Goal: Task Accomplishment & Management: Manage account settings

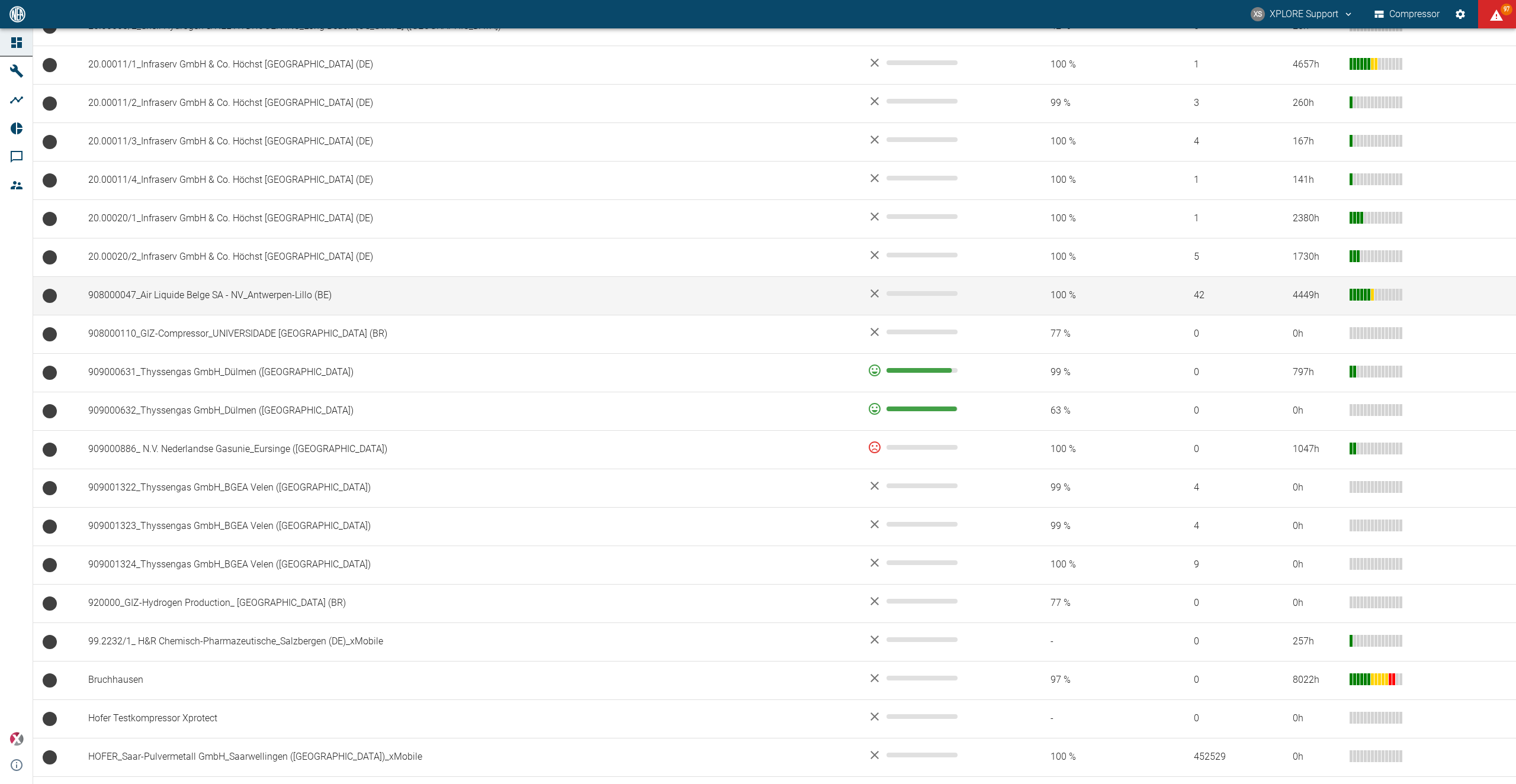
scroll to position [970, 0]
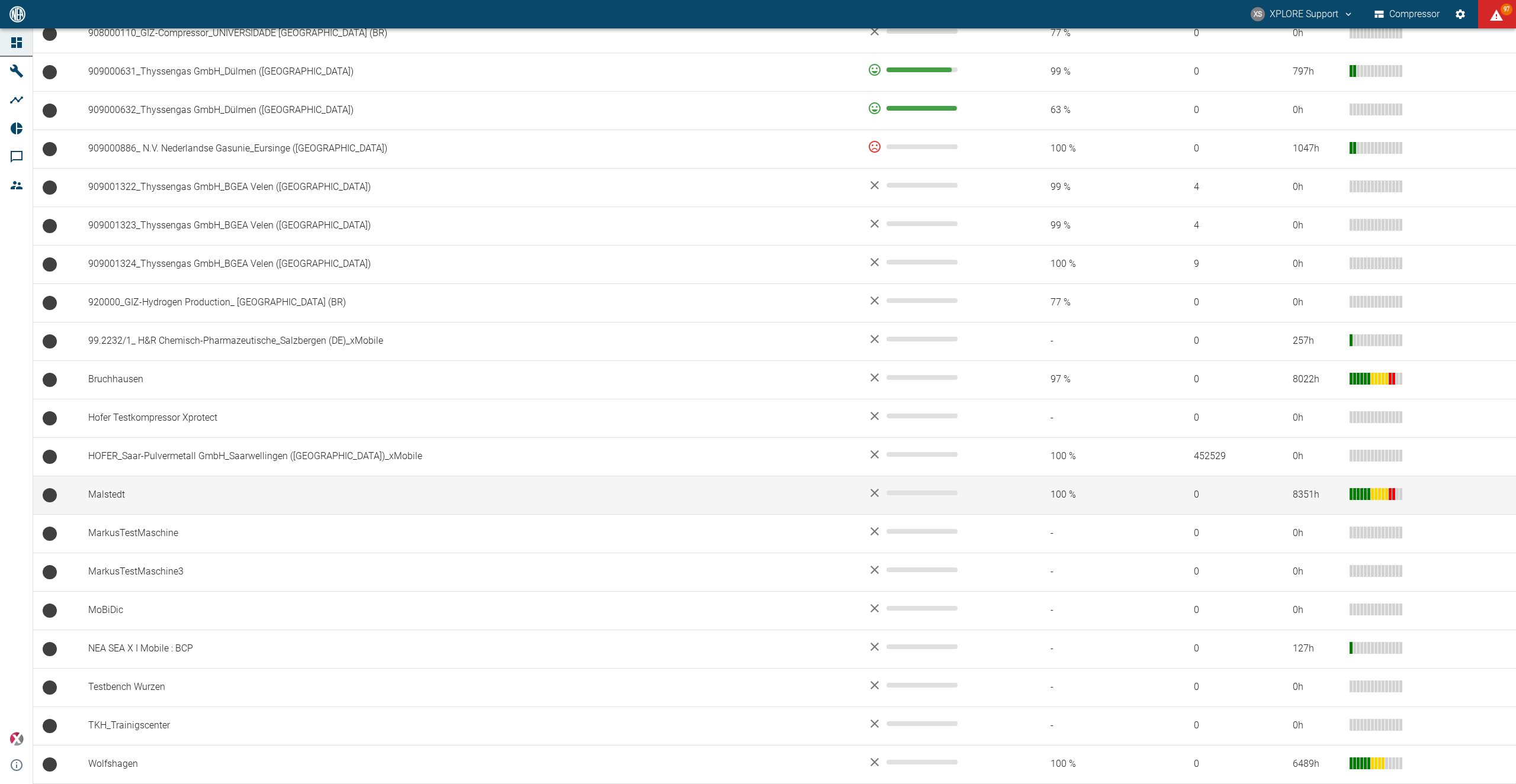
click at [172, 522] on td "MarkusTestMaschine" at bounding box center [469, 534] width 779 height 39
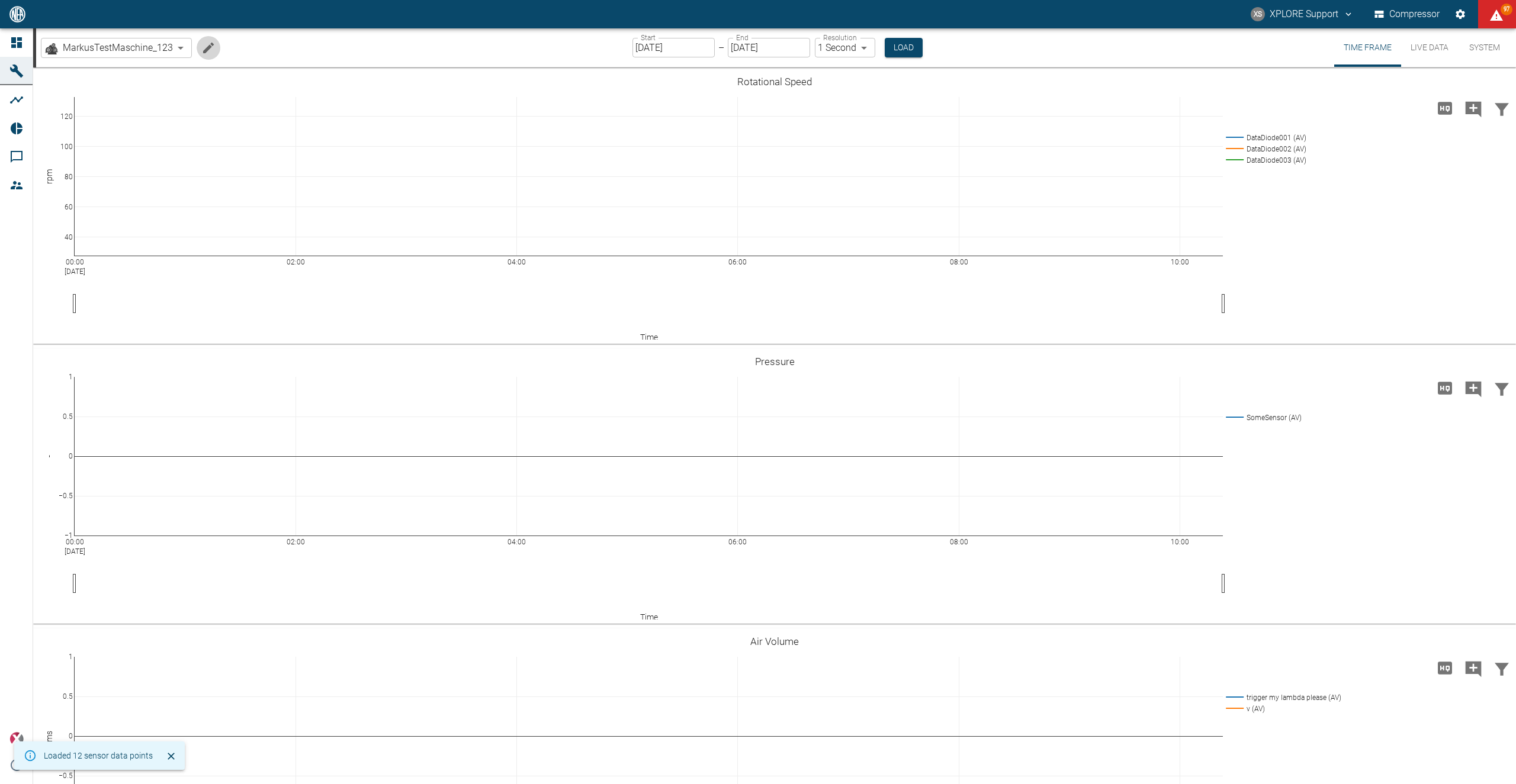
click at [209, 50] on icon "Edit machine" at bounding box center [208, 47] width 14 height 14
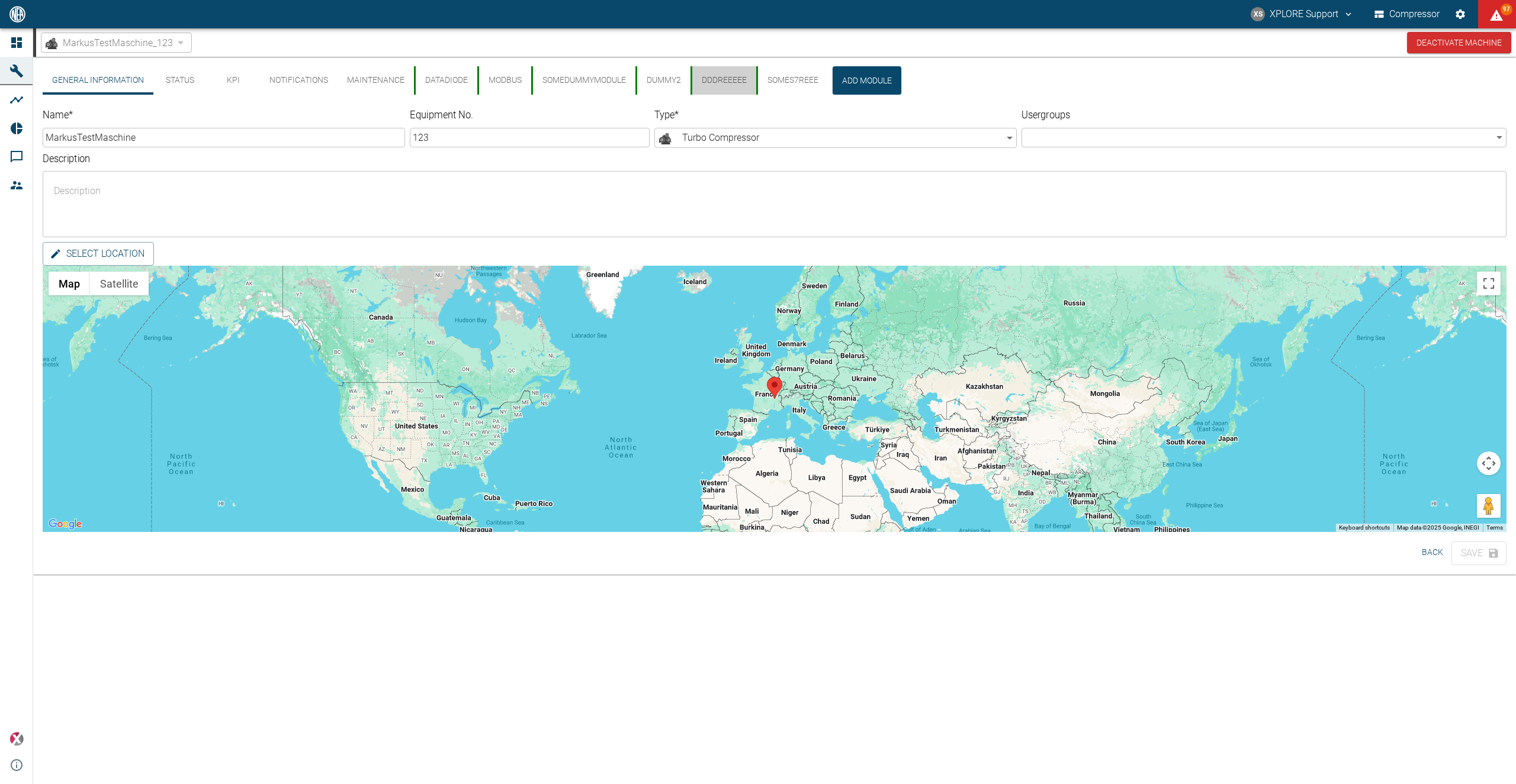
click at [738, 78] on button "dddreeeee" at bounding box center [724, 80] width 66 height 28
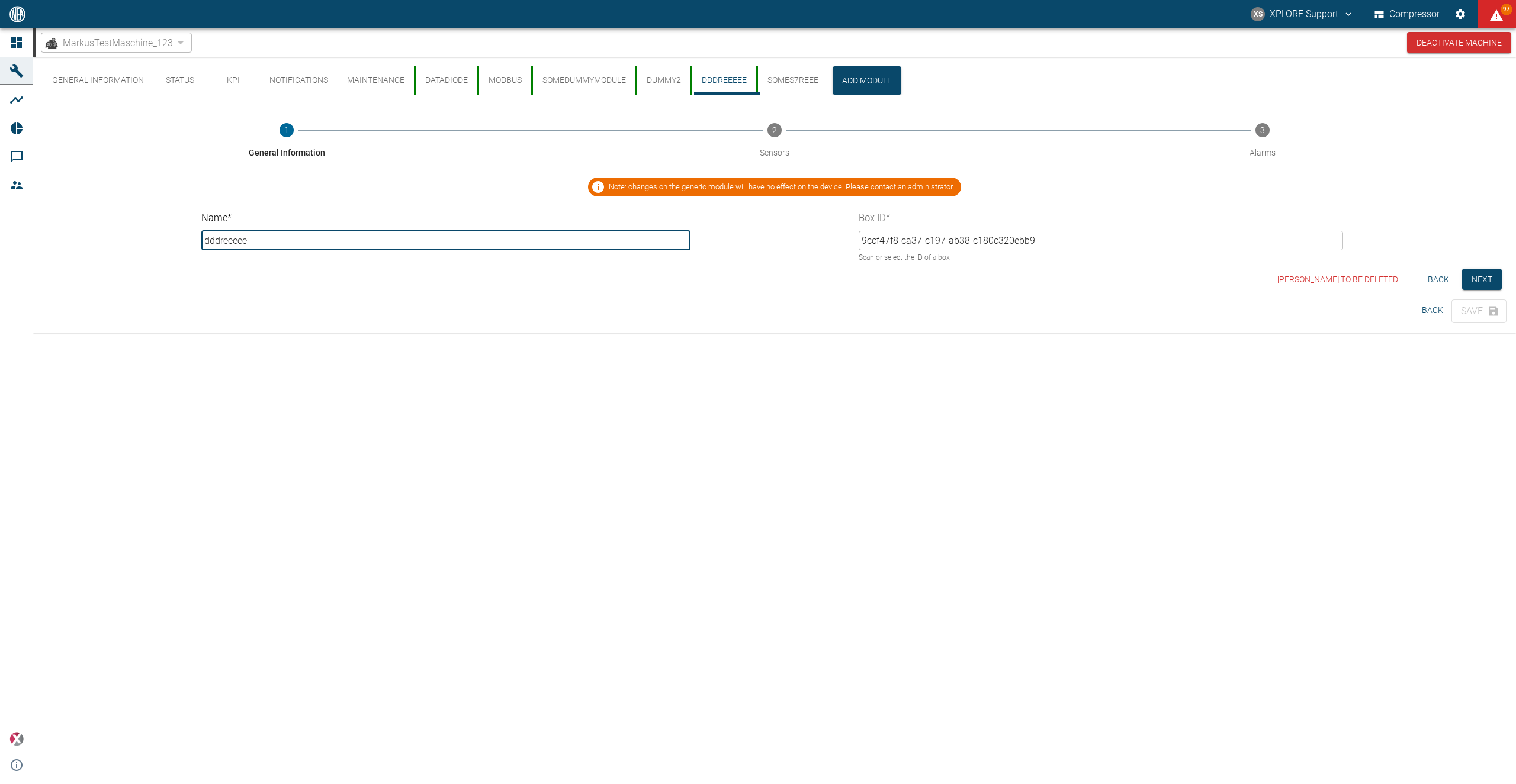
drag, startPoint x: 260, startPoint y: 241, endPoint x: 189, endPoint y: 234, distance: 71.3
click at [201, 234] on input "dddreeeee" at bounding box center [446, 240] width 490 height 19
type input "generic"
click at [936, 315] on button "Save" at bounding box center [1479, 311] width 55 height 23
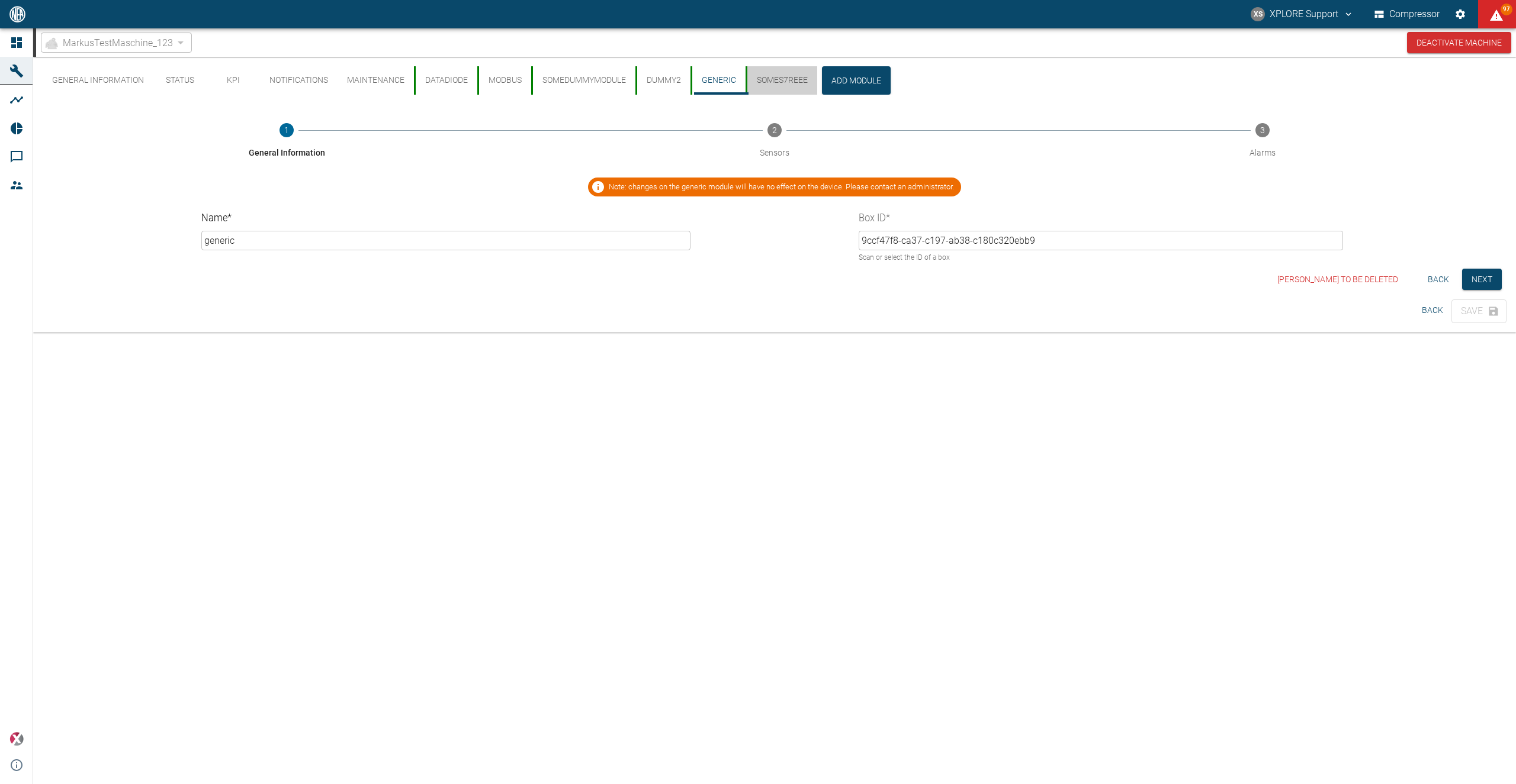
click at [788, 72] on button "SomeS7REEE" at bounding box center [781, 80] width 72 height 28
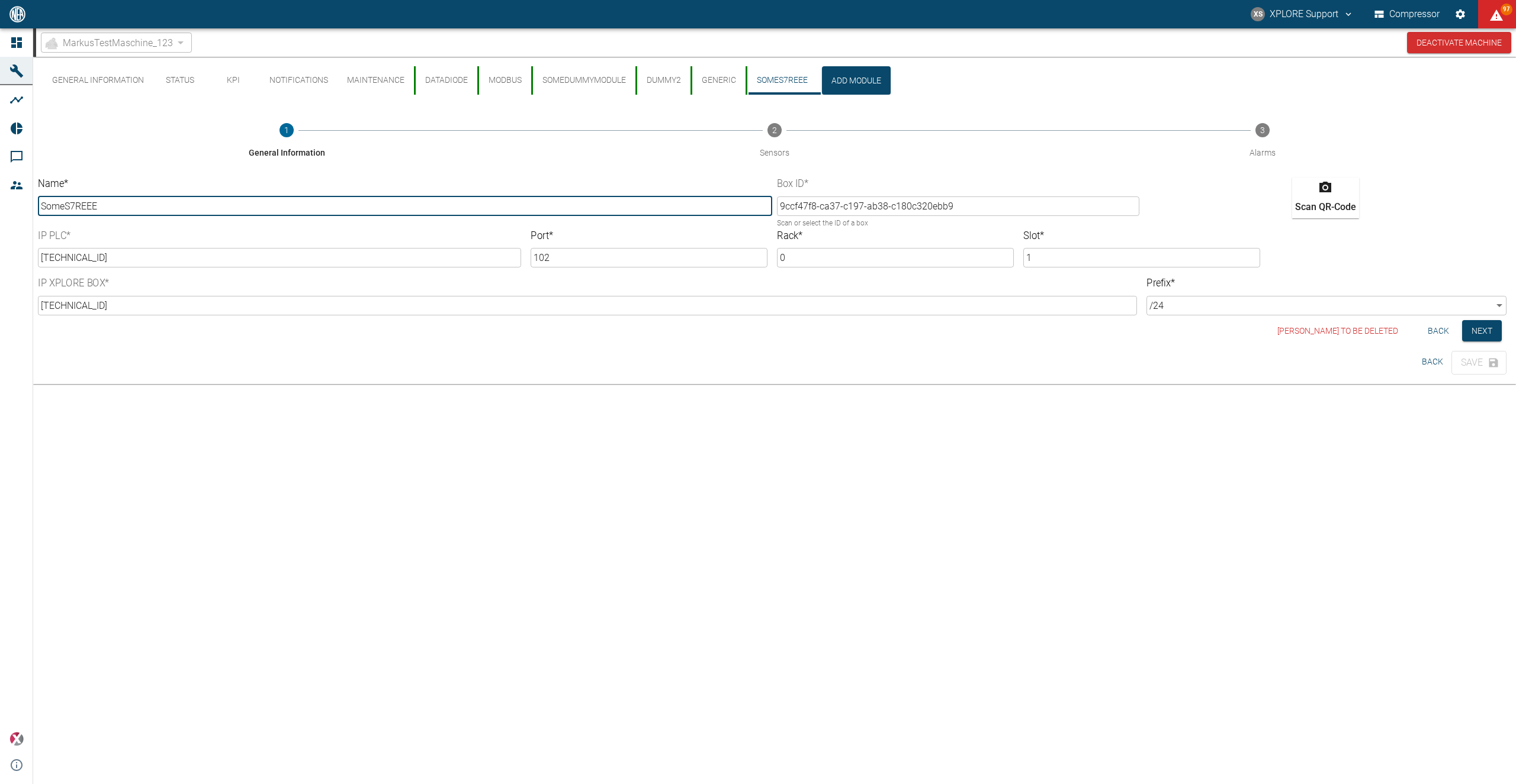
click at [877, 209] on input "9ccf47f8-ca37-c197-ab38-c180c320ebb9" at bounding box center [958, 206] width 362 height 19
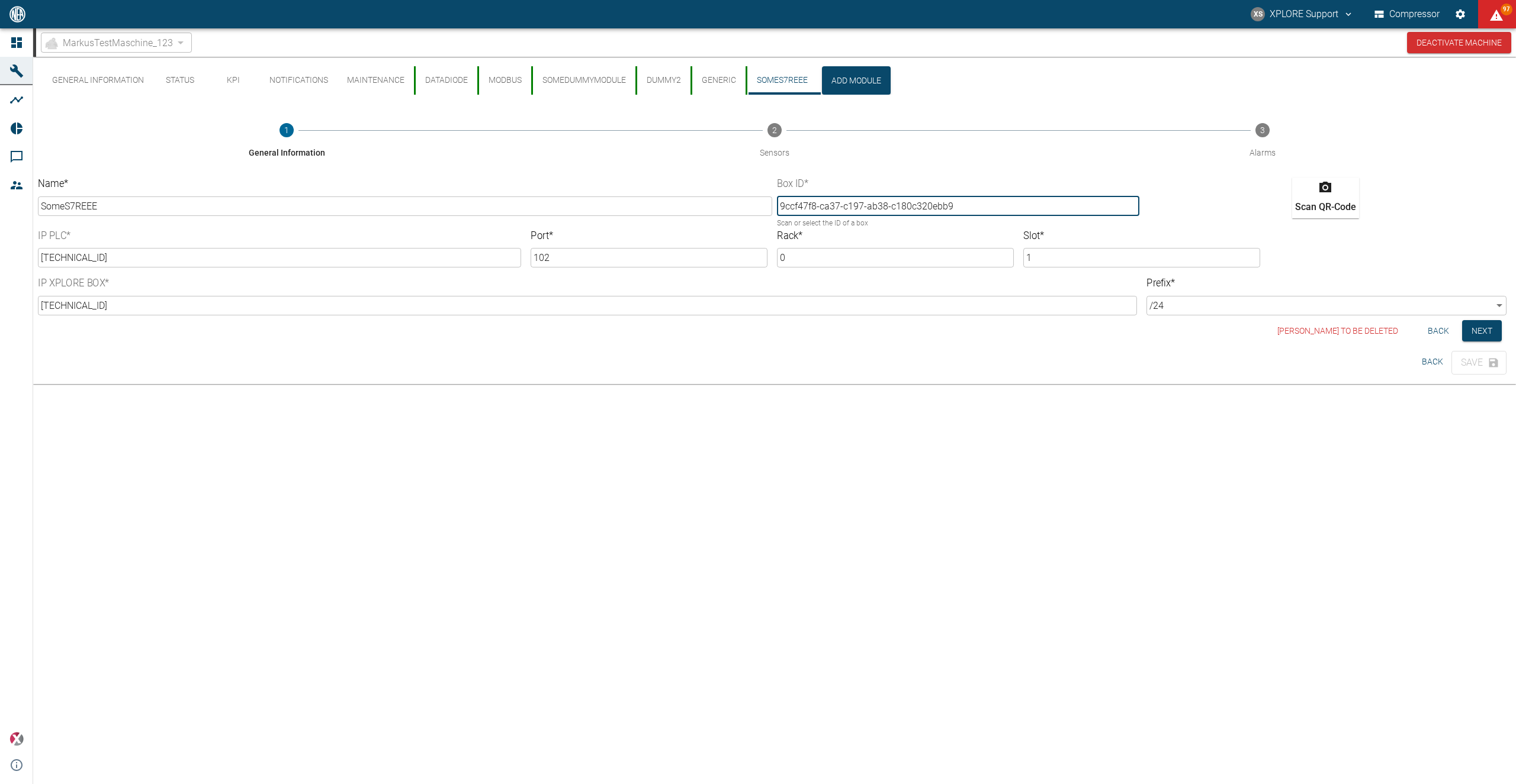
click at [877, 209] on input "9ccf47f8-ca37-c197-ab38-c180c320ebb9" at bounding box center [958, 206] width 362 height 19
click at [890, 212] on input "9ccf47f8-ca37-c197-ab38-c180c320ebb9" at bounding box center [958, 206] width 362 height 19
click at [159, 47] on span "MarkusTestMaschine_123" at bounding box center [118, 43] width 110 height 13
click at [179, 44] on div "MarkusTestMaschine_123" at bounding box center [116, 43] width 151 height 20
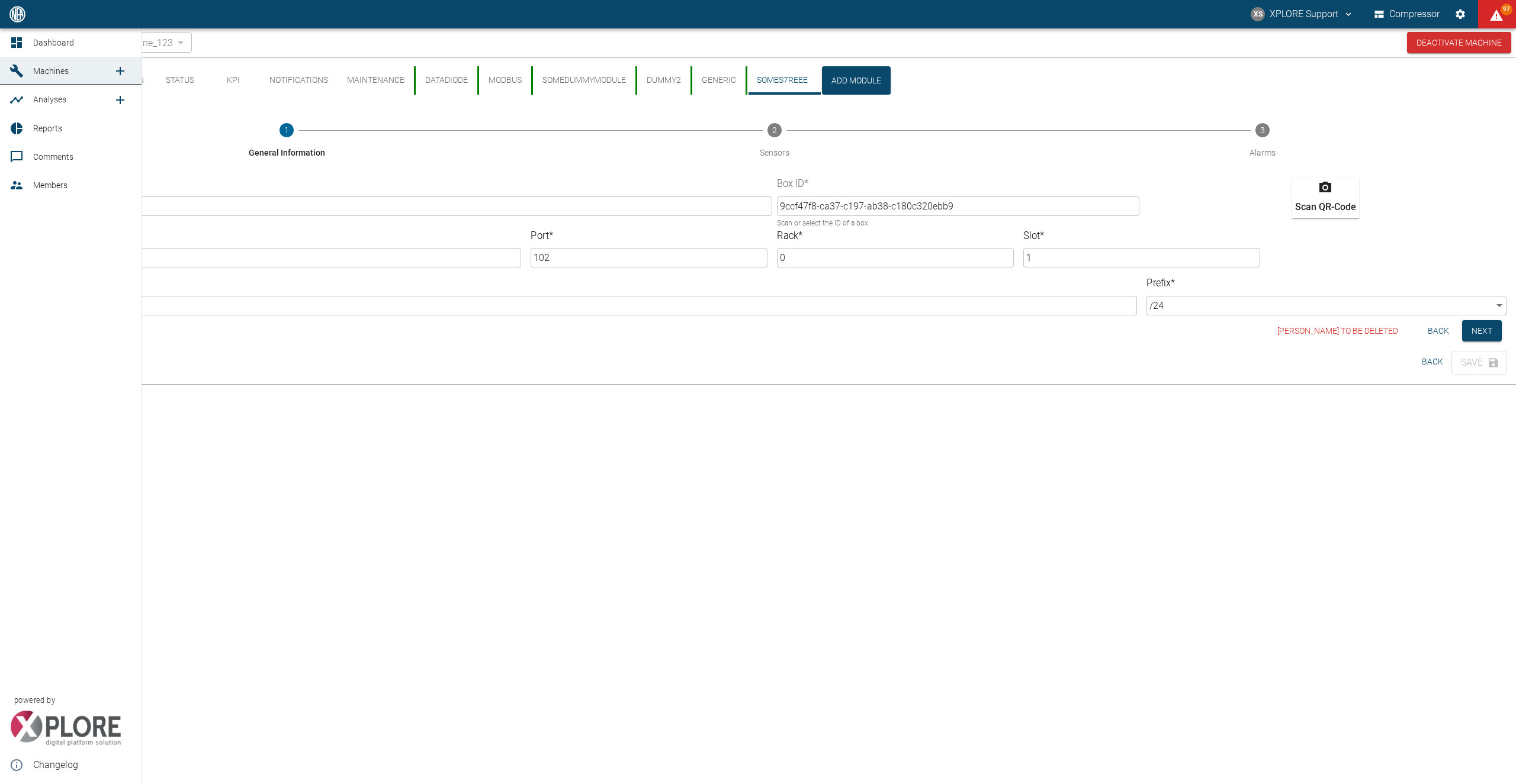
click at [16, 44] on icon at bounding box center [17, 43] width 11 height 11
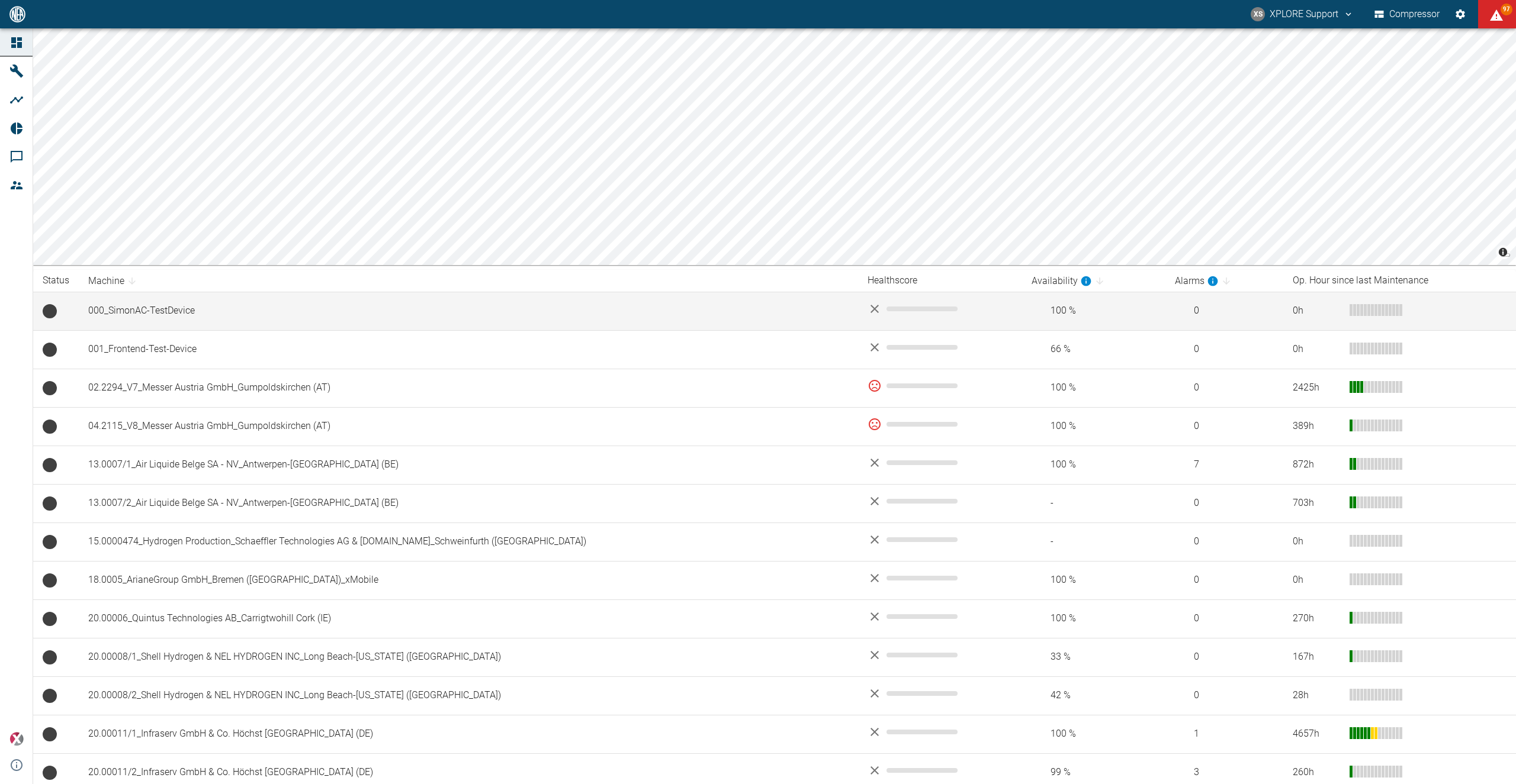
click at [195, 310] on td "000_SimonAC-TestDevice" at bounding box center [469, 311] width 779 height 39
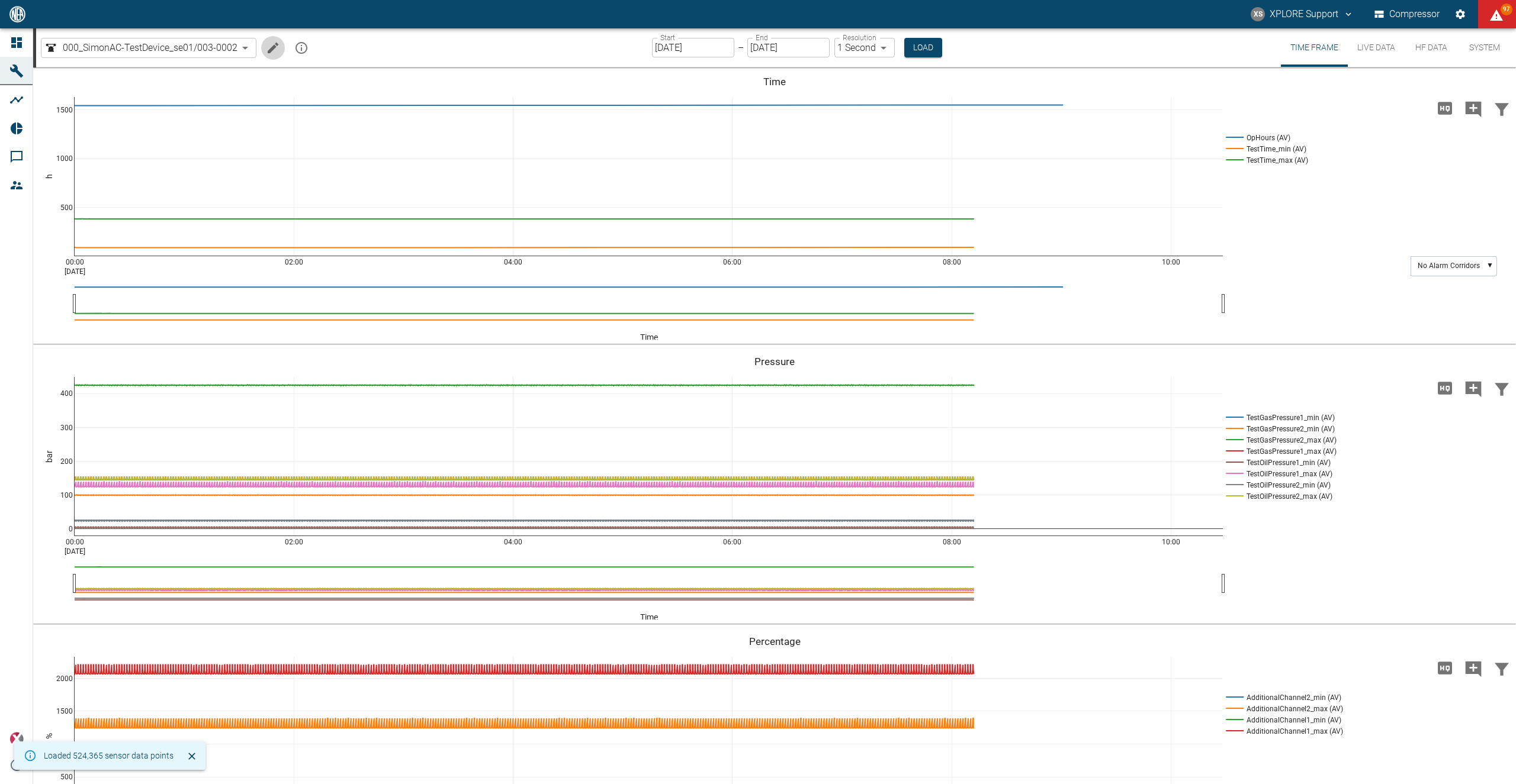
click at [279, 47] on icon "Edit machine" at bounding box center [272, 47] width 14 height 14
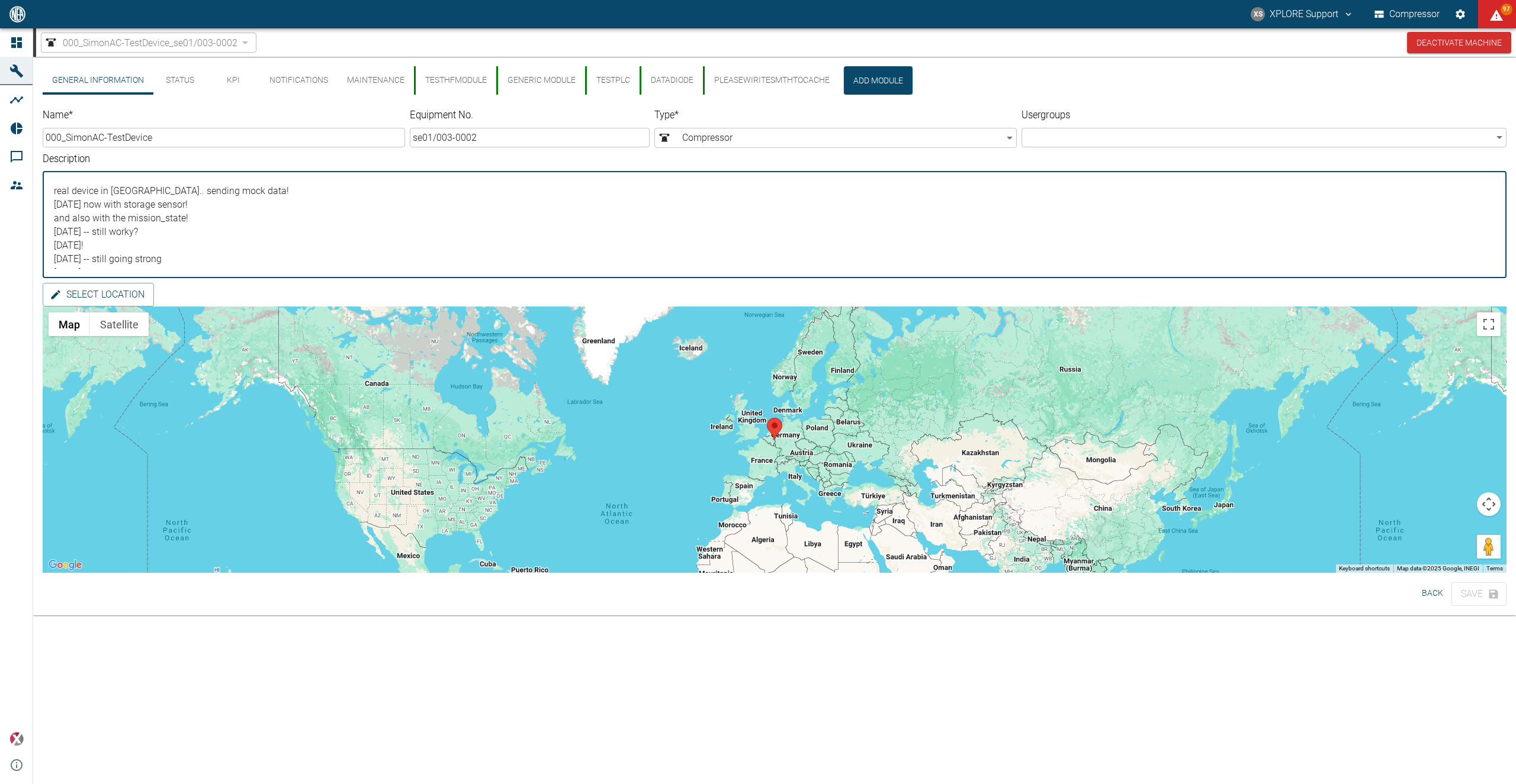
click at [284, 190] on textarea "real device in Aachen.. sending mock data! 2023-07-26 now with storage sensor! …" at bounding box center [774, 225] width 1447 height 88
click at [280, 197] on textarea "real device in Aachen.. sending mock data! 2023-07-26 now with storage sensor! …" at bounding box center [774, 225] width 1447 height 88
click at [277, 218] on textarea "real device in Aachen.. sending mock data! 2023-07-26 now with storage sensor! …" at bounding box center [774, 225] width 1447 height 88
click at [285, 204] on textarea "real device in Aachen.. sending mock data! 2023-07-26 now with storage sensor! …" at bounding box center [774, 225] width 1447 height 88
click at [294, 199] on textarea "real device in Aachen.. sending mock data! 2023-07-26 now with storage sensor! …" at bounding box center [774, 225] width 1447 height 88
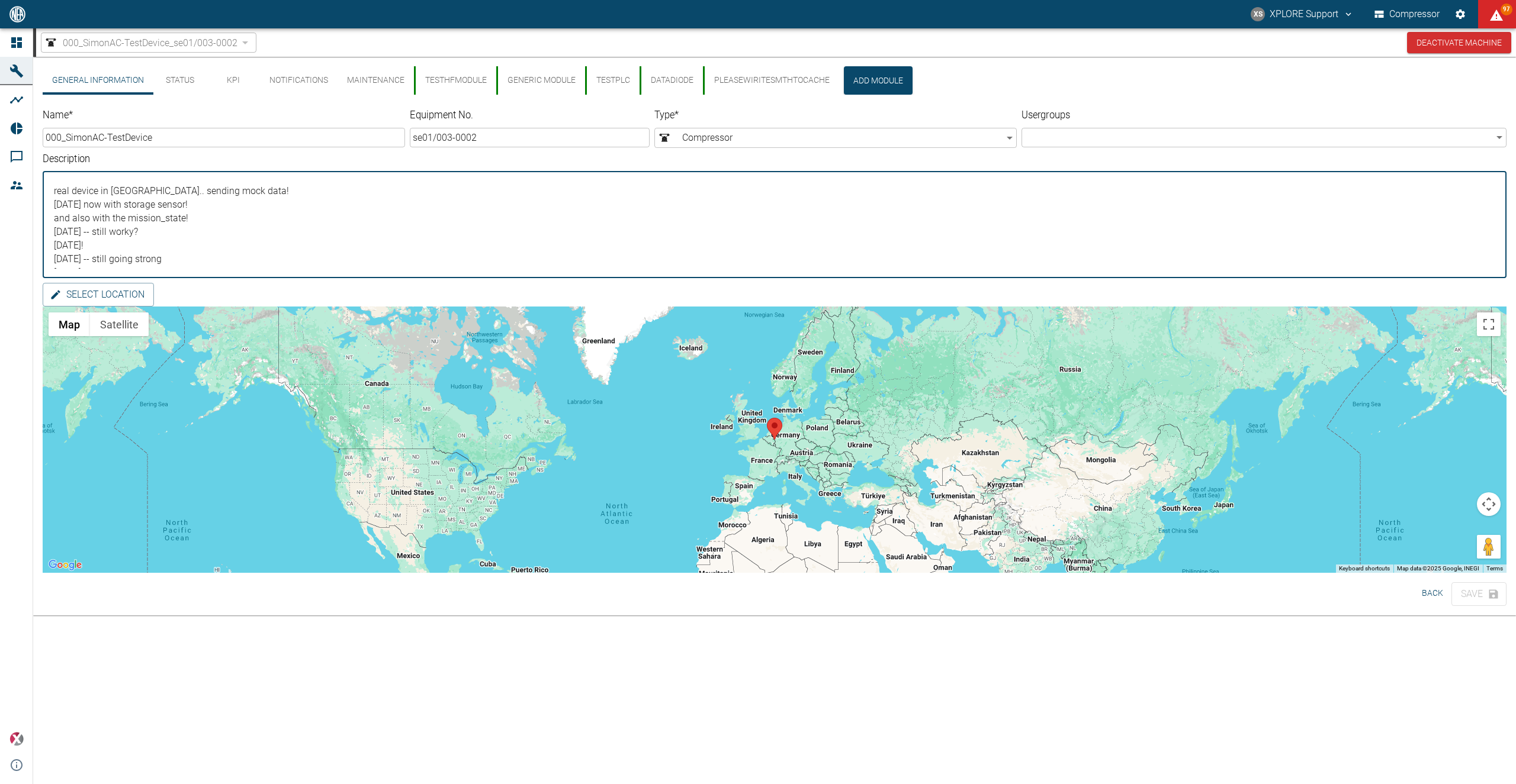
click at [300, 194] on textarea "real device in Aachen.. sending mock data! 2023-07-26 now with storage sensor! …" at bounding box center [774, 225] width 1447 height 88
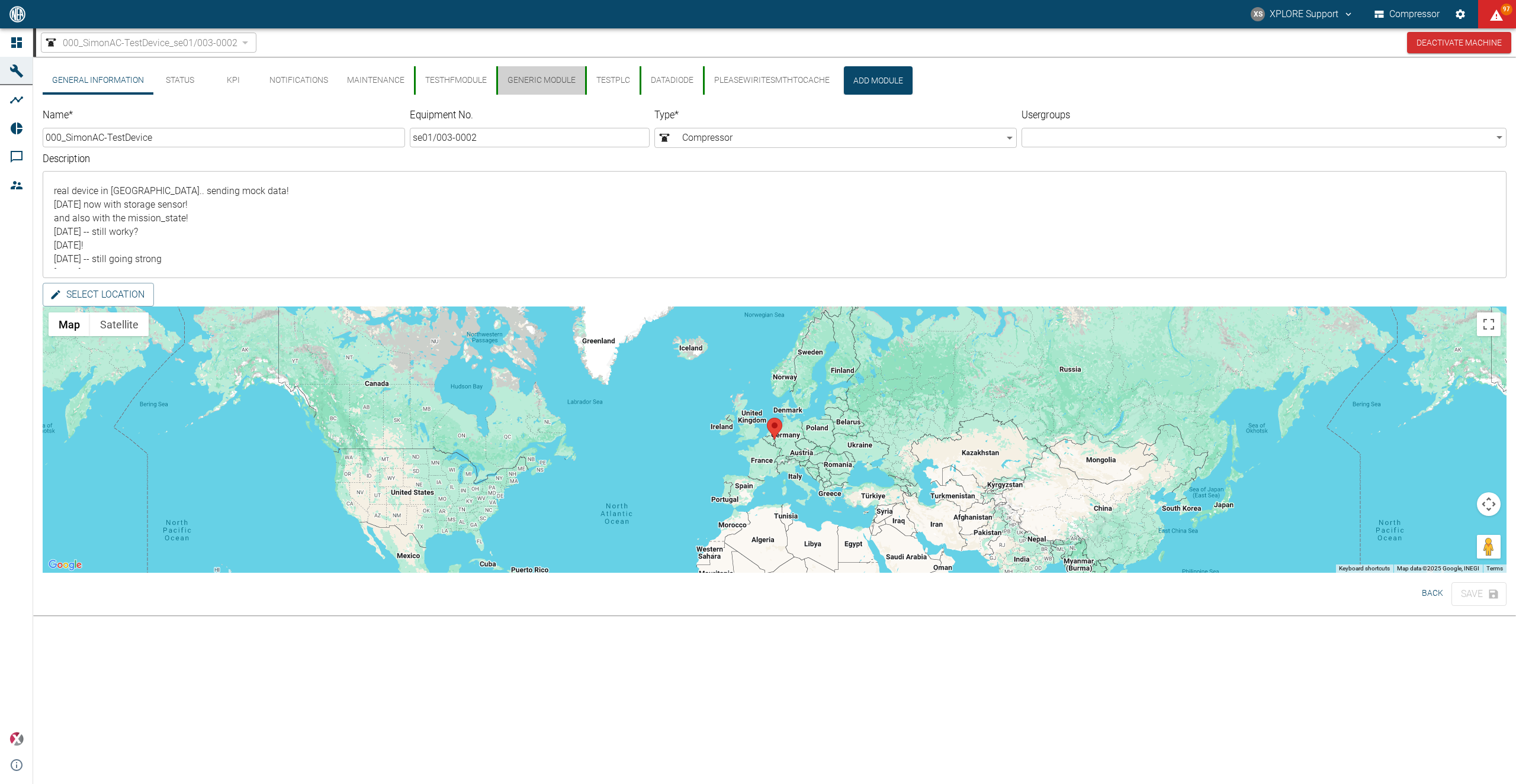
click at [541, 87] on button "generic module" at bounding box center [540, 80] width 89 height 28
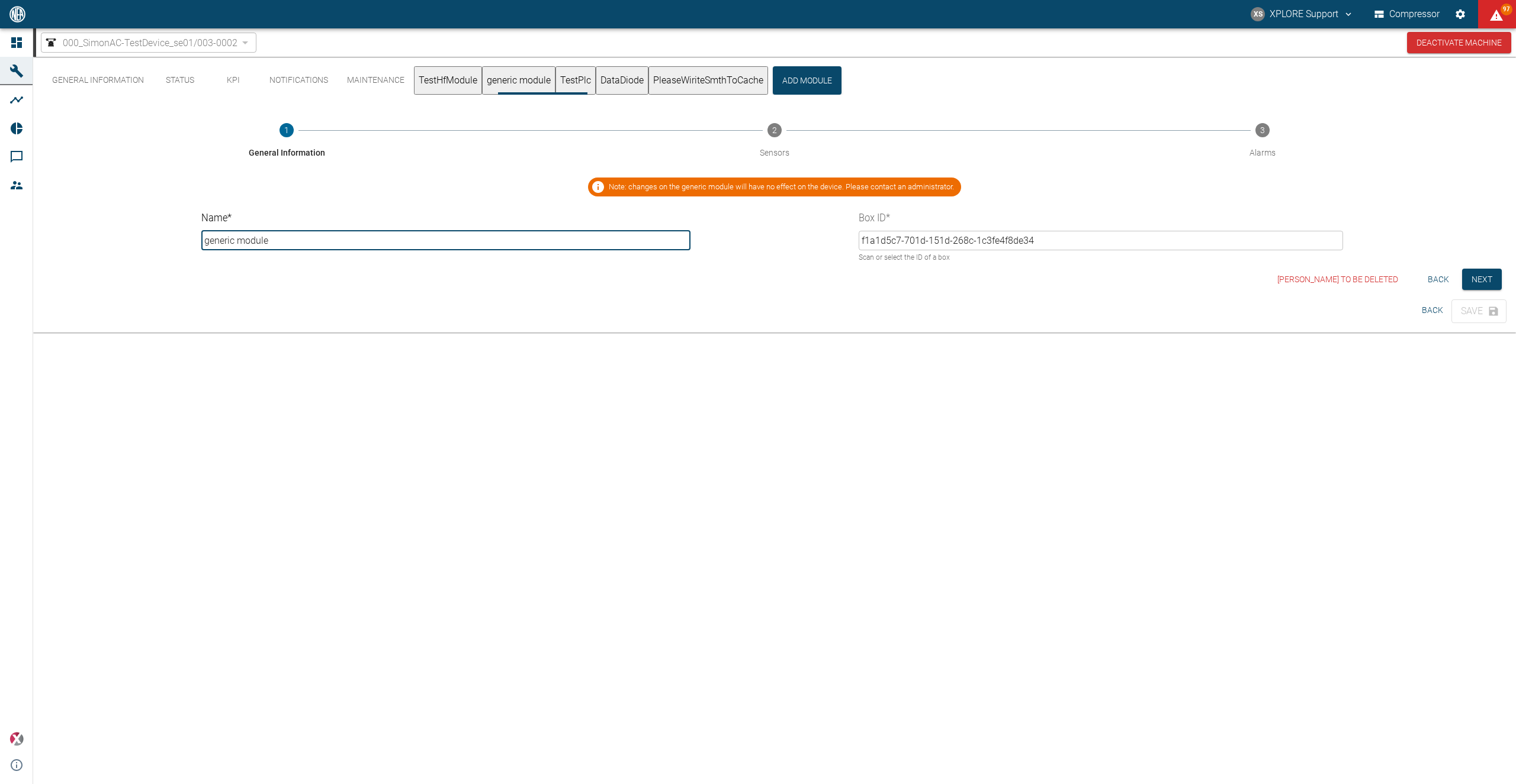
click at [596, 84] on button "TestPlc" at bounding box center [576, 80] width 40 height 28
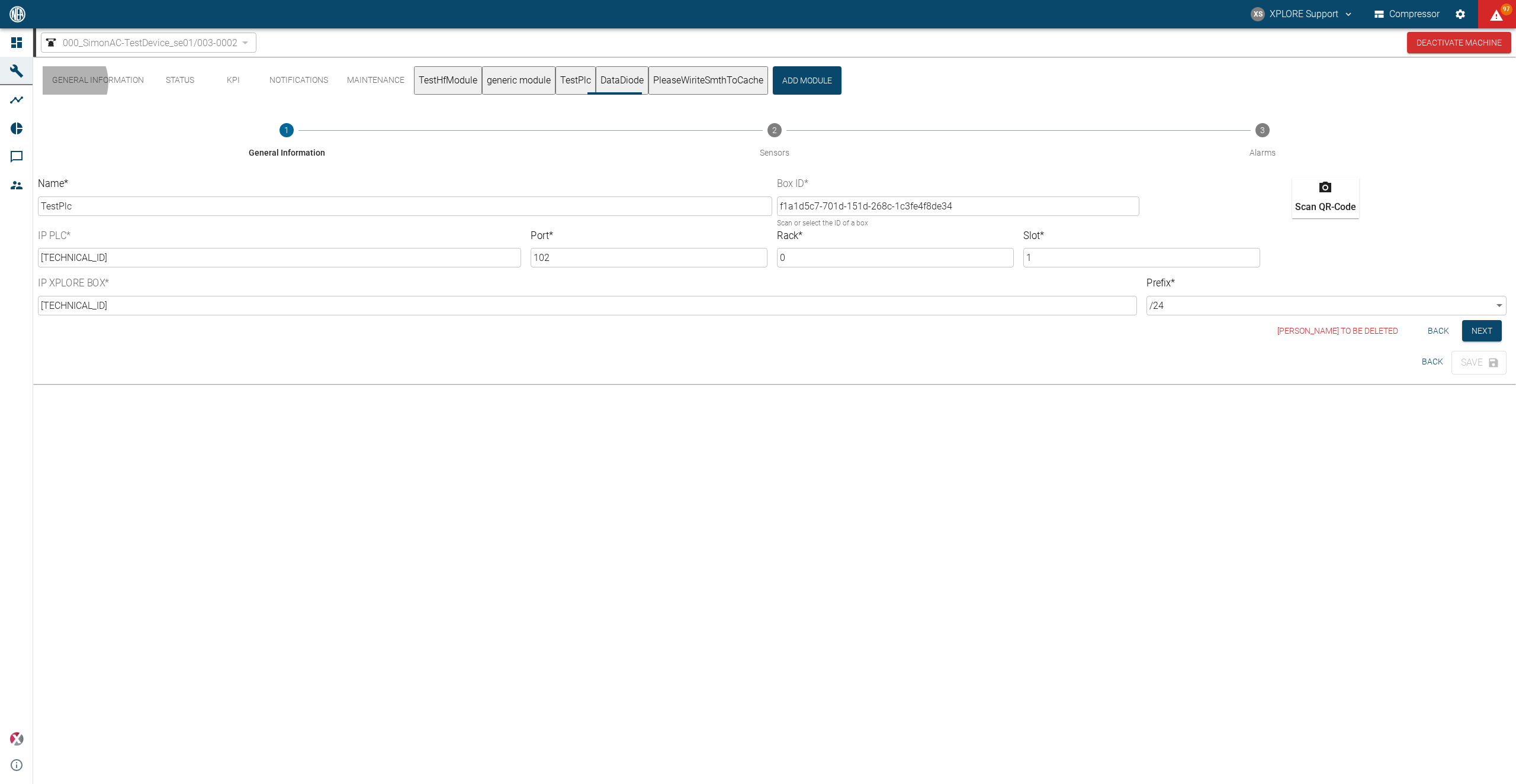
click at [649, 82] on button "DataDiode" at bounding box center [622, 80] width 53 height 28
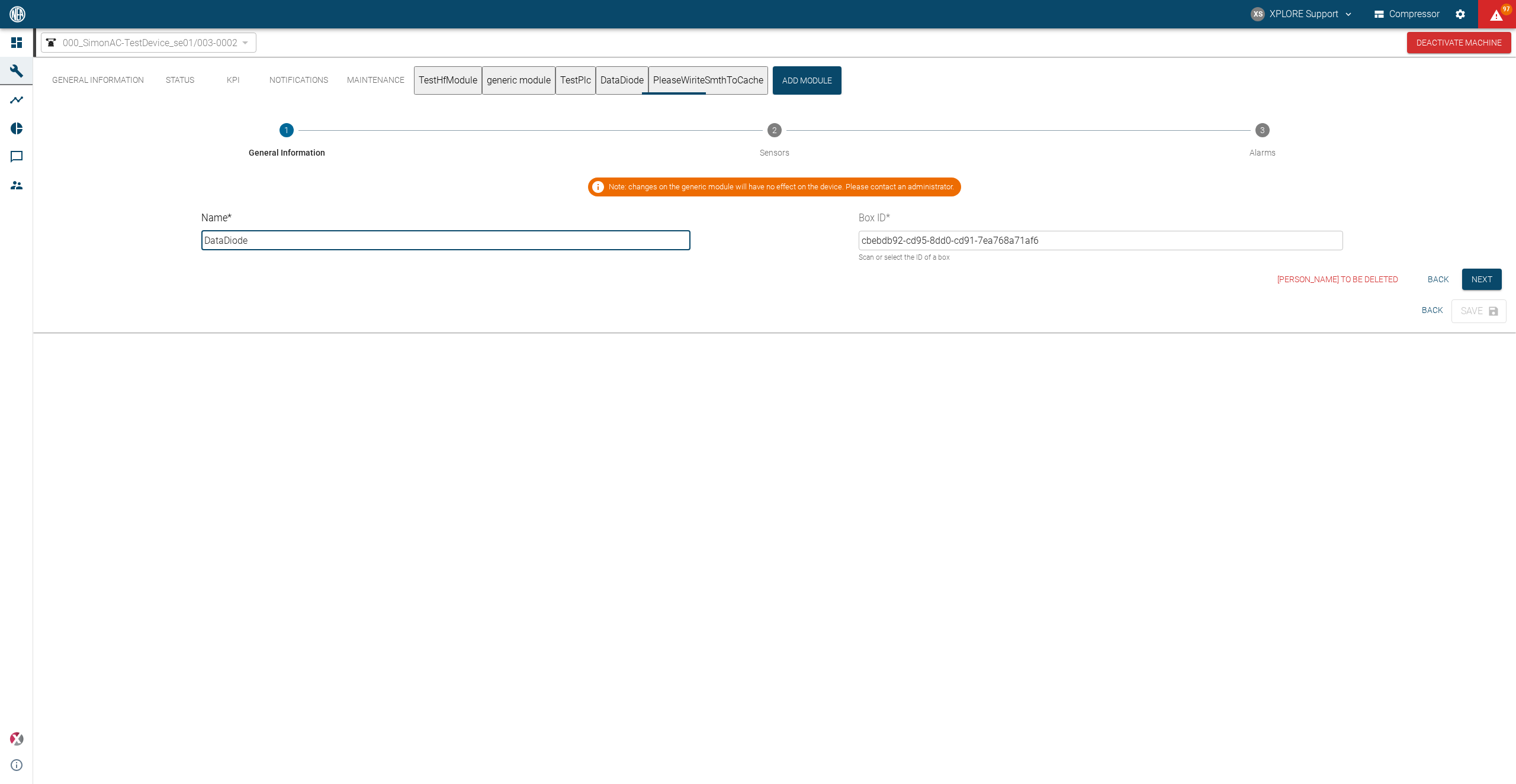
click at [732, 82] on button "PleaseWiriteSmthToCache" at bounding box center [708, 80] width 120 height 28
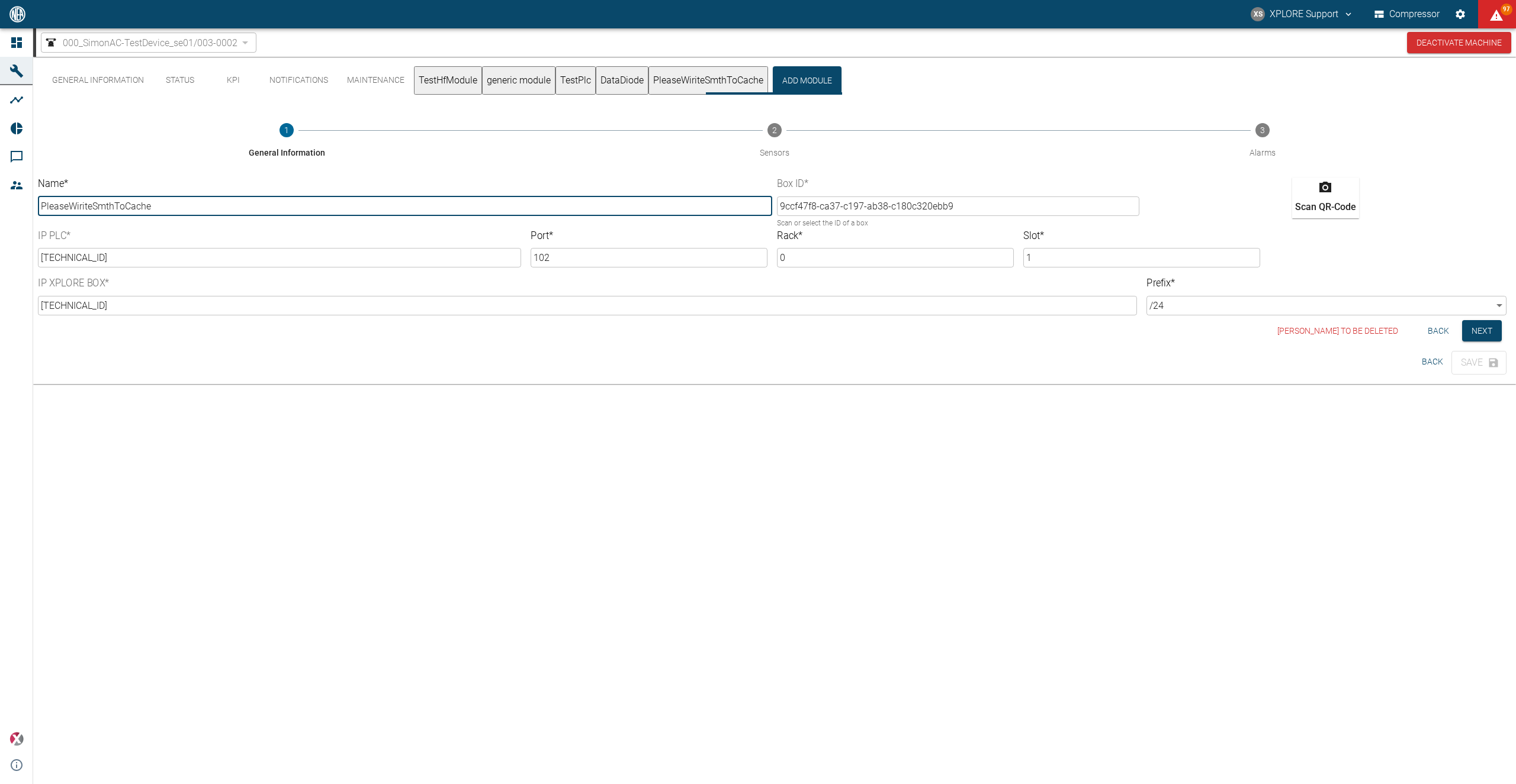
click at [162, 210] on input "PleaseWiriteSmthToCache" at bounding box center [405, 206] width 734 height 19
type input "PleaseWiriteSmthToCachee"
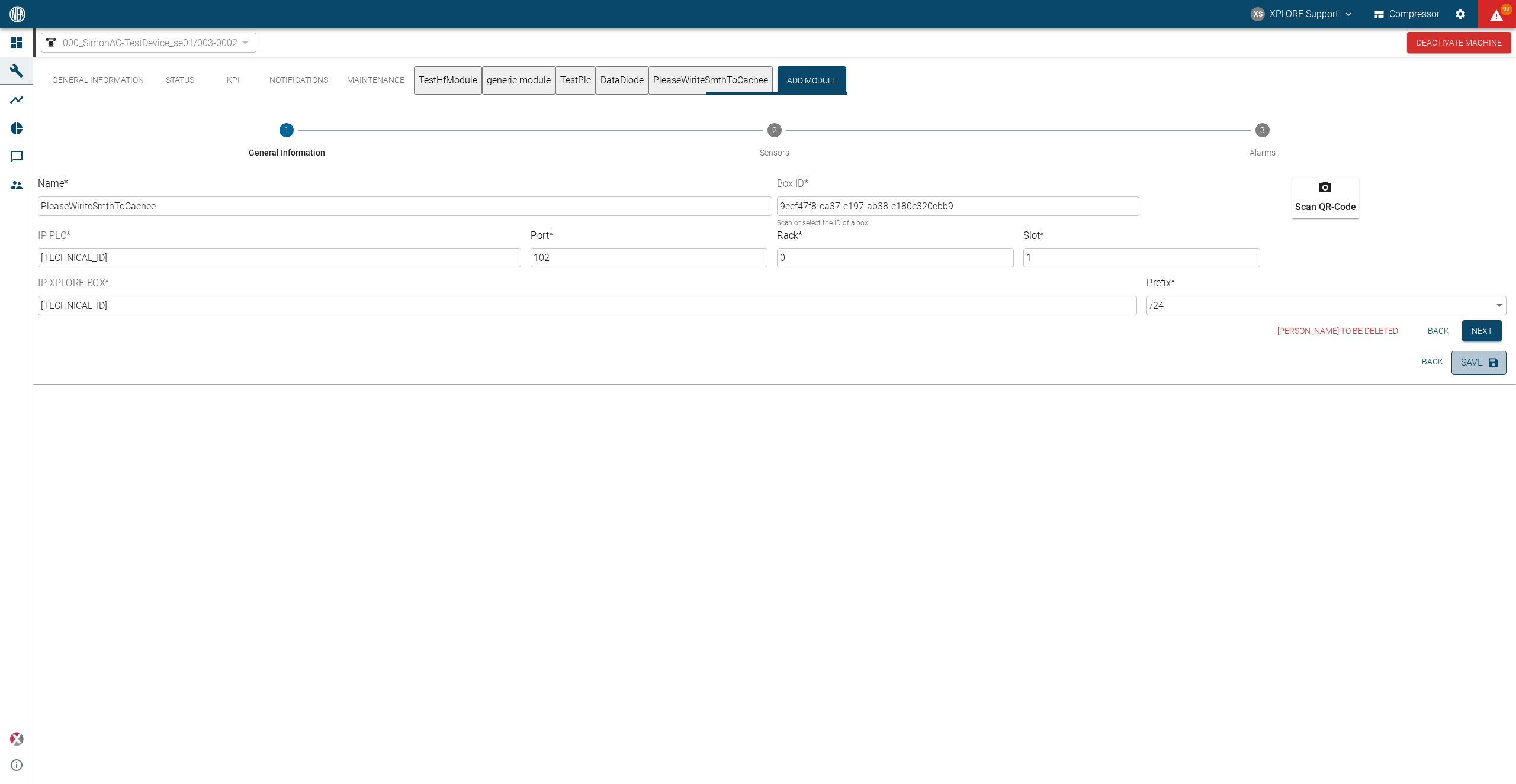
click at [936, 361] on icon "button" at bounding box center [1493, 363] width 9 height 9
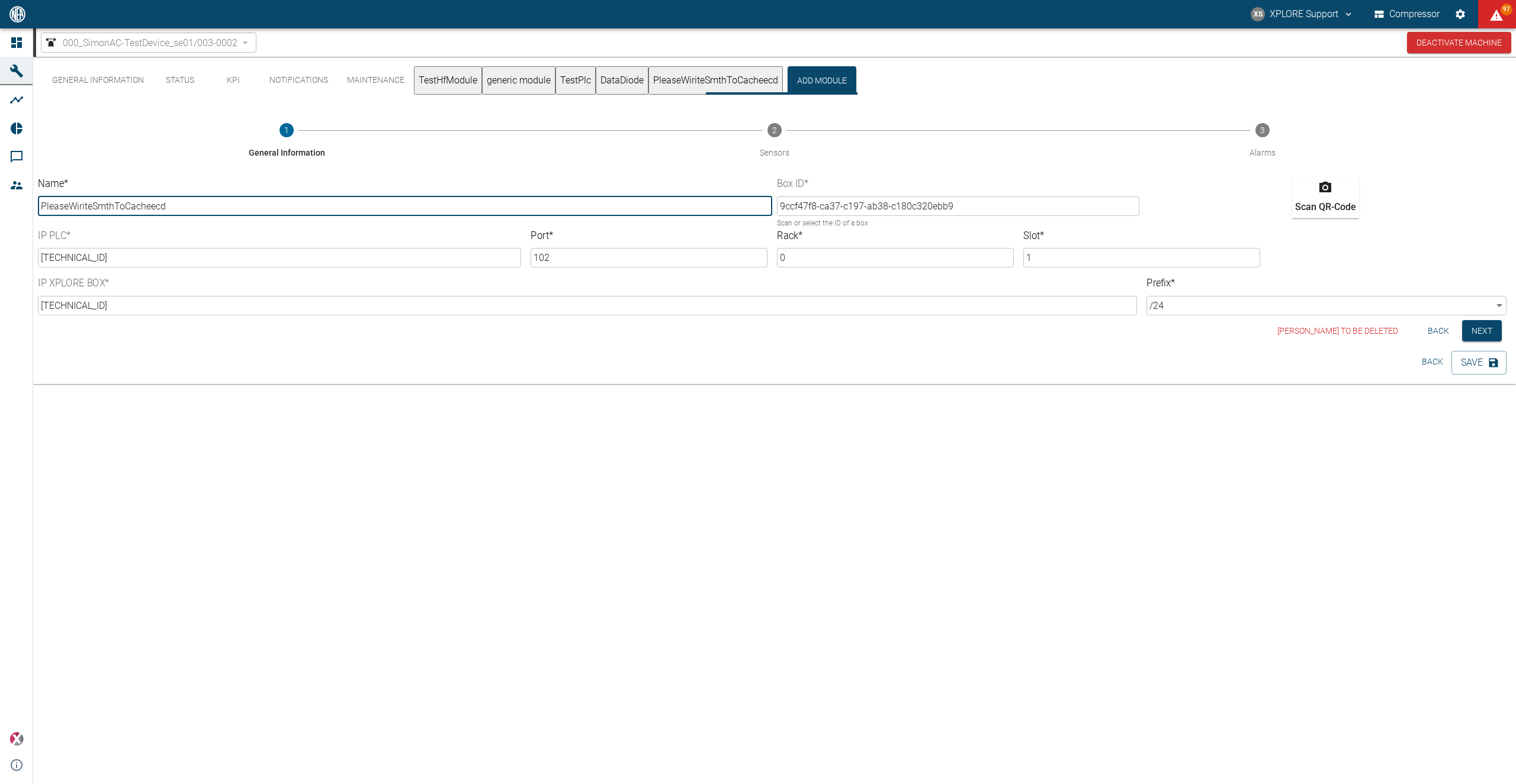
type input "PleaseWiriteSmthToCacheecd"
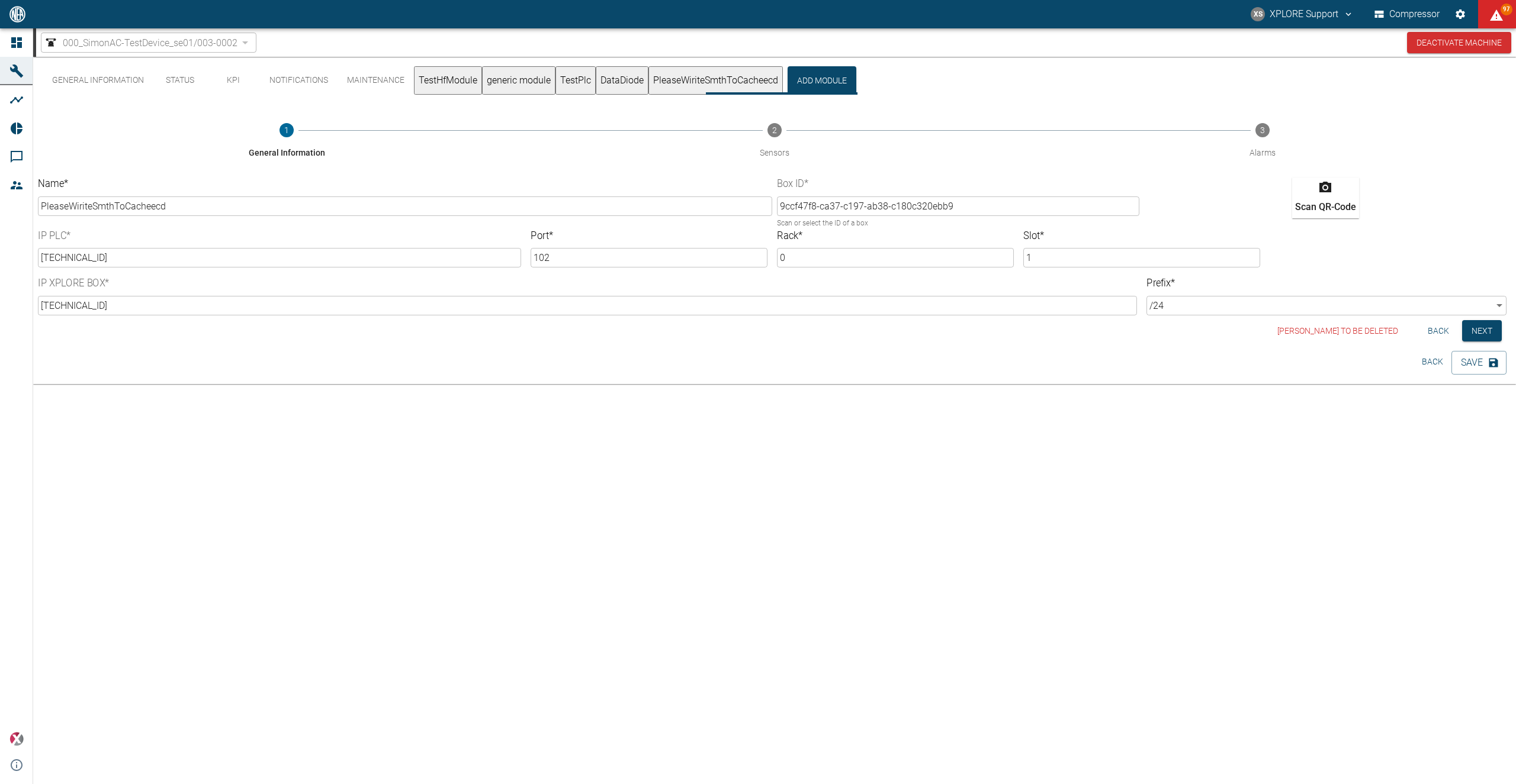
click at [429, 75] on button "TestHfModule" at bounding box center [448, 80] width 68 height 28
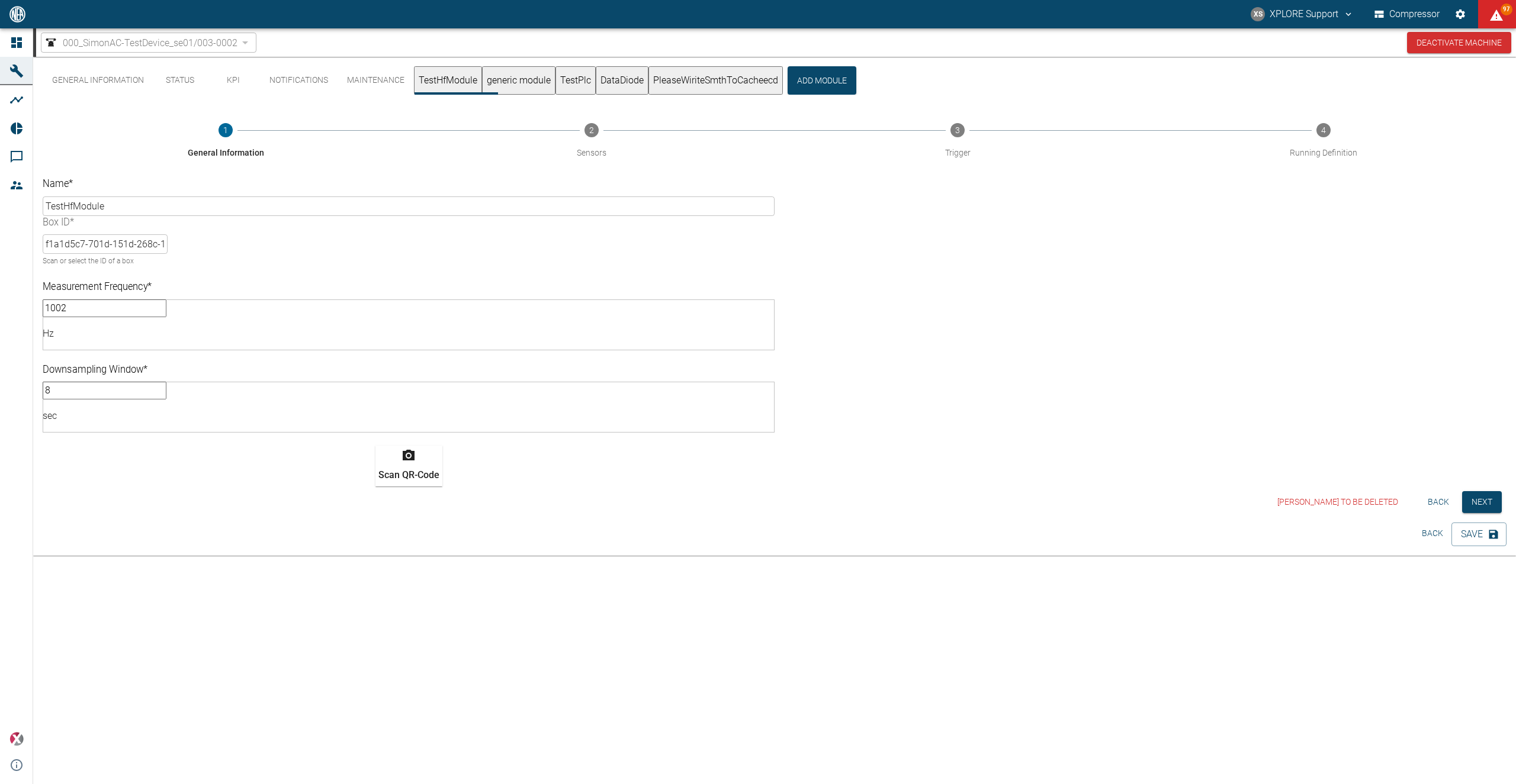
click at [167, 216] on div "Box ID * f1a1d5c7-701d-151d-268c-1c3fe4f8de34 ​ Scan or select the ID of a box" at bounding box center [105, 242] width 125 height 52
click at [167, 234] on input "f1a1d5c7-701d-151d-268c-1c3fe4f8de34" at bounding box center [105, 243] width 125 height 19
click at [748, 80] on button "PleaseWiriteSmthToCacheecd" at bounding box center [715, 80] width 135 height 28
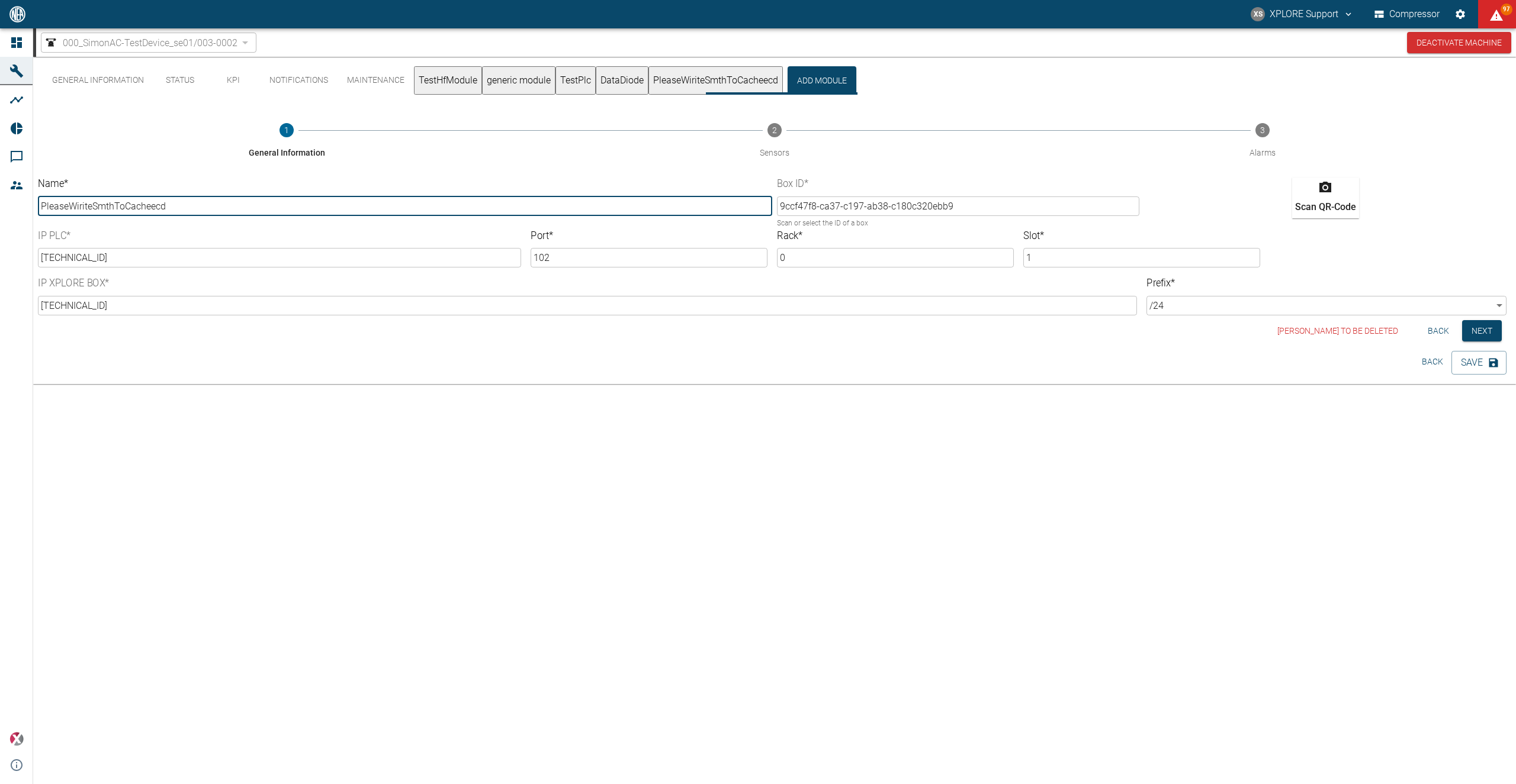
click at [262, 203] on input "PleaseWiriteSmthToCacheecd" at bounding box center [405, 206] width 734 height 19
type input "PleaseWiriteSmthToCa"
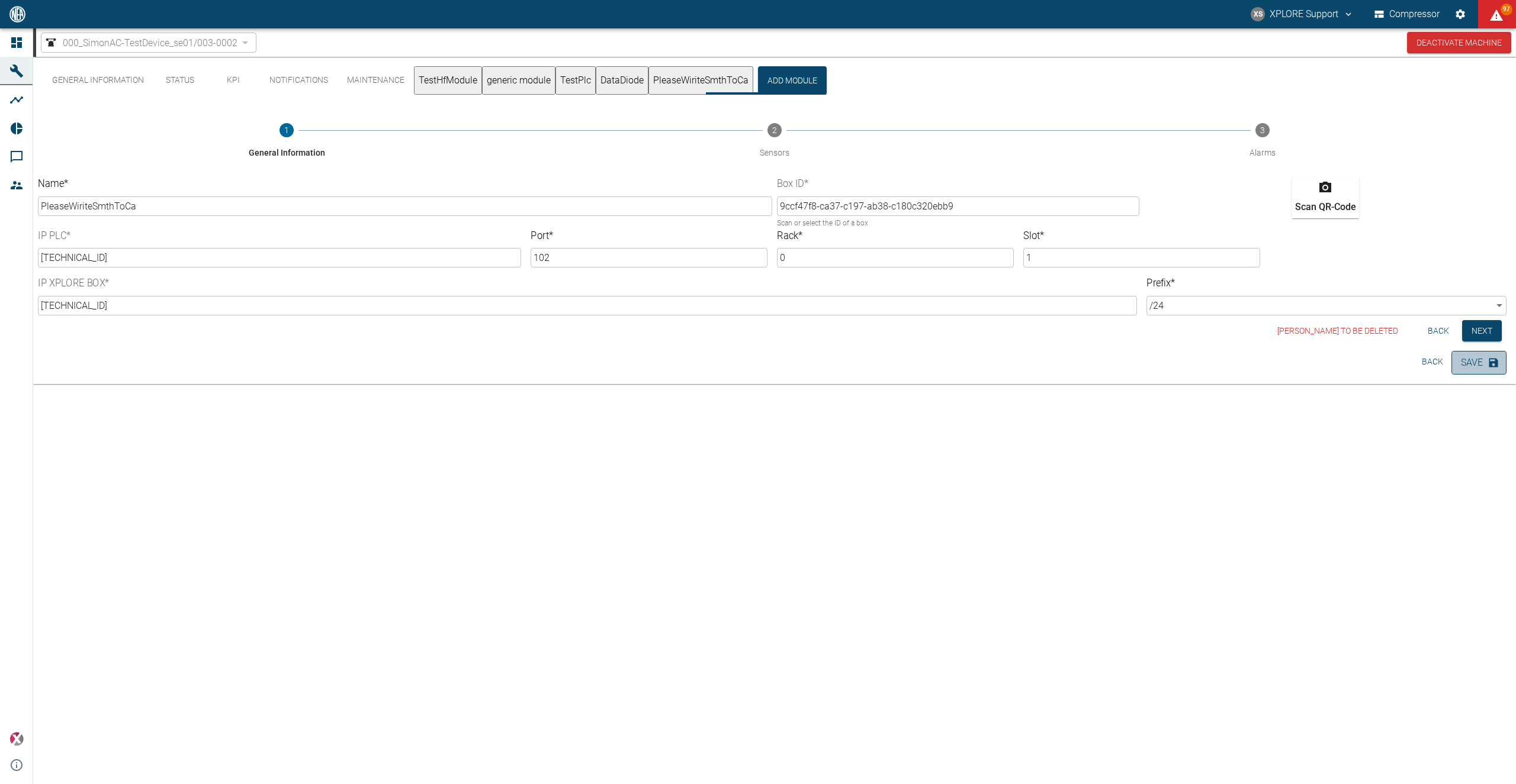
click at [936, 365] on button "Save" at bounding box center [1479, 363] width 55 height 23
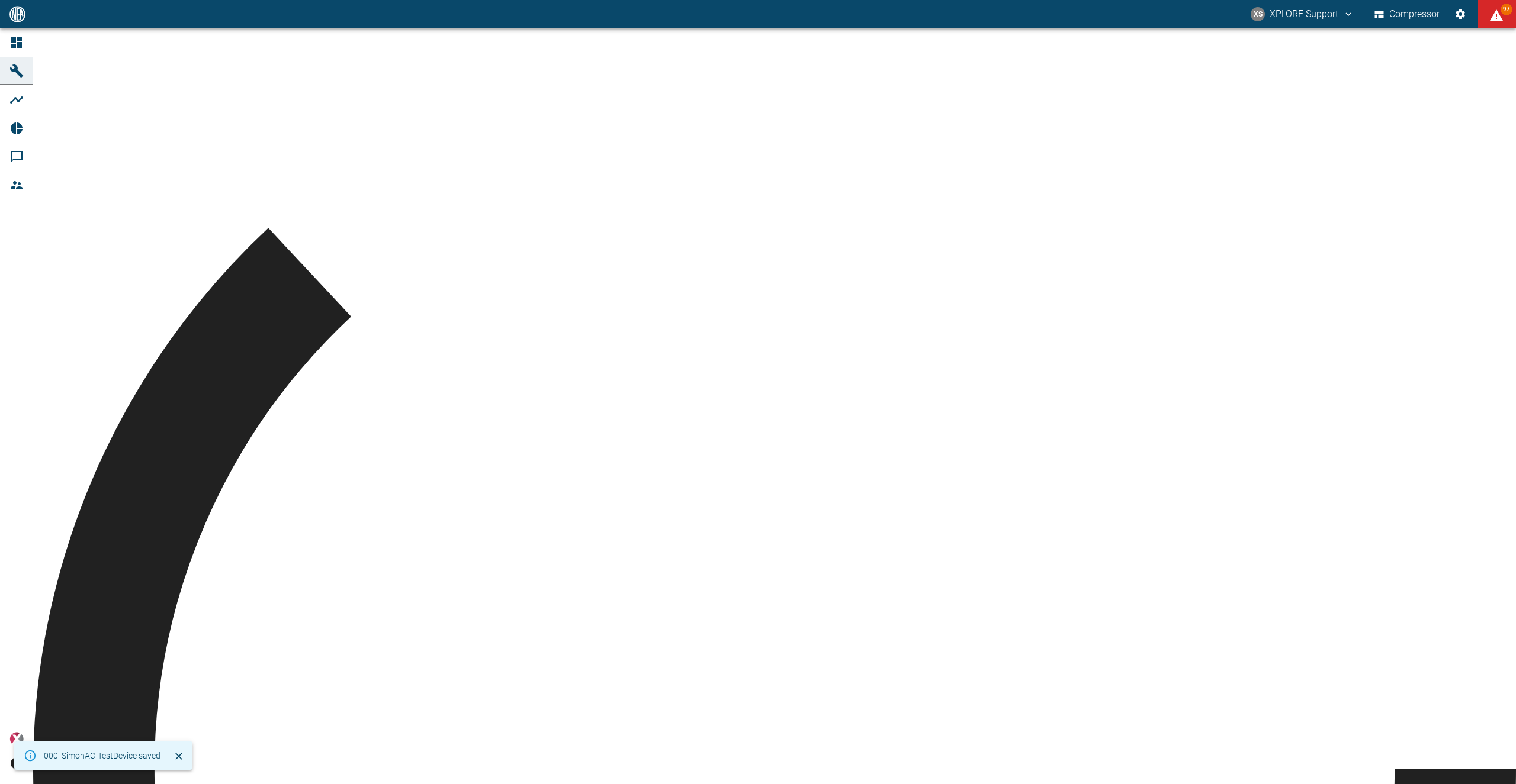
scroll to position [171, 0]
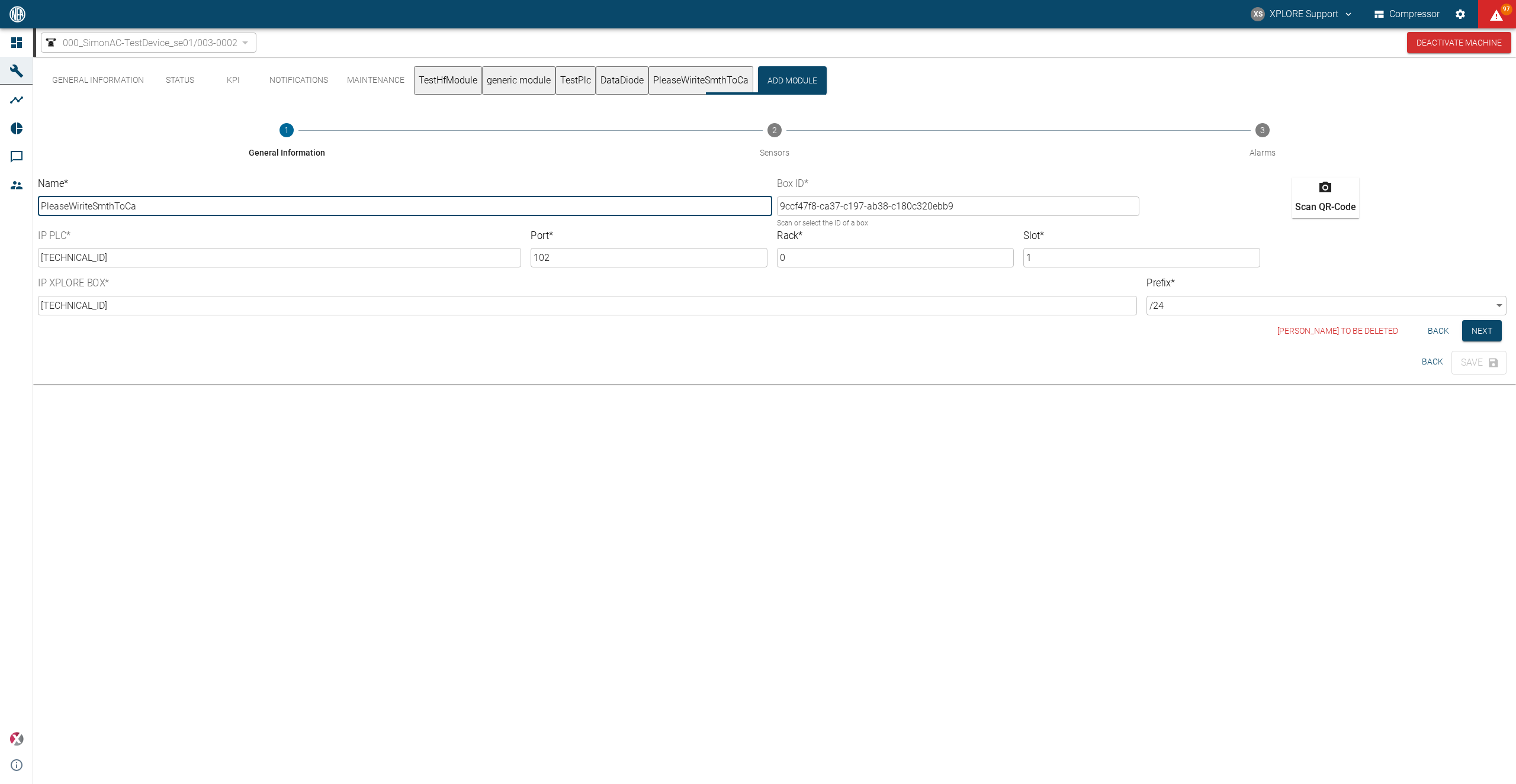
scroll to position [0, 0]
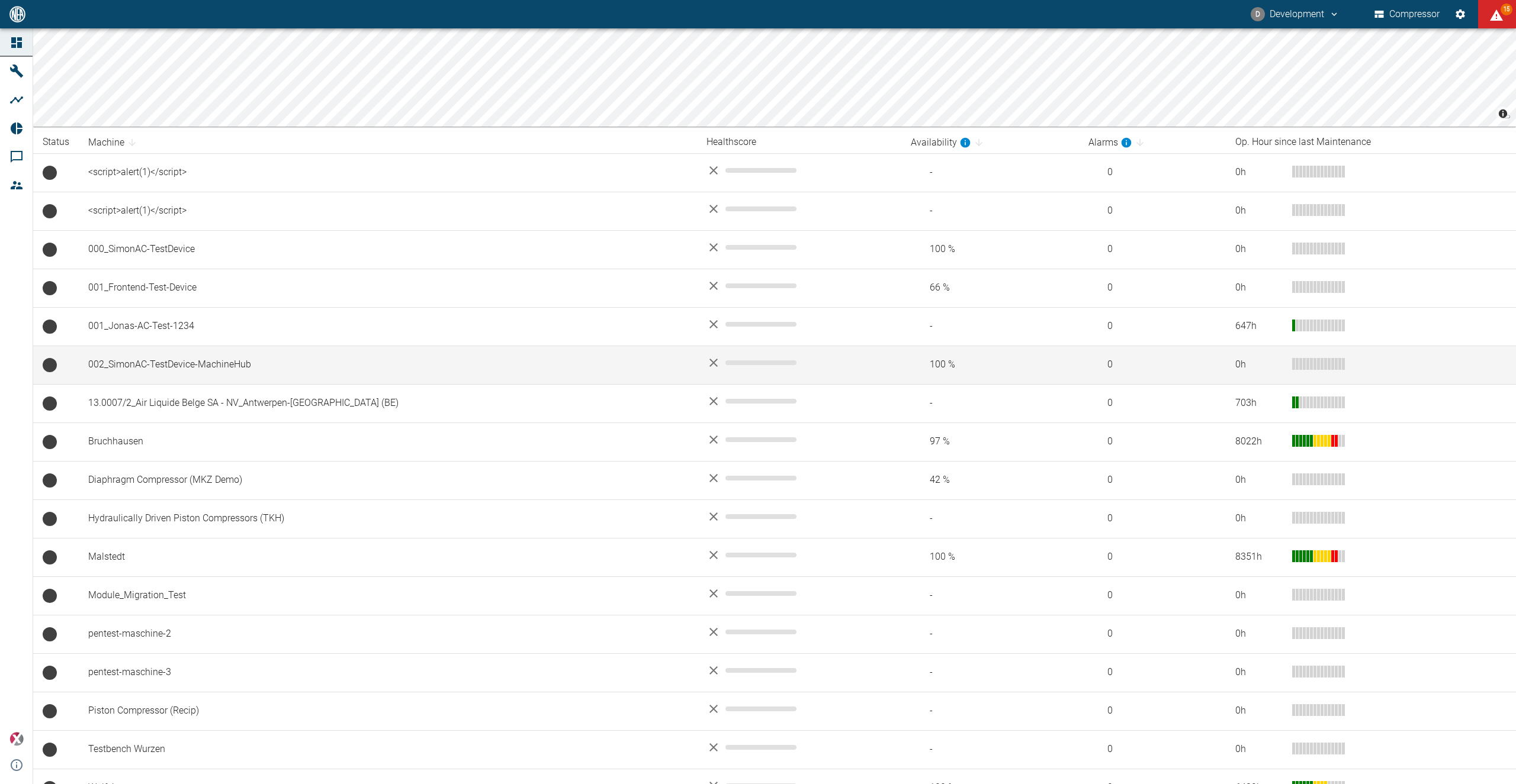
scroll to position [162, 0]
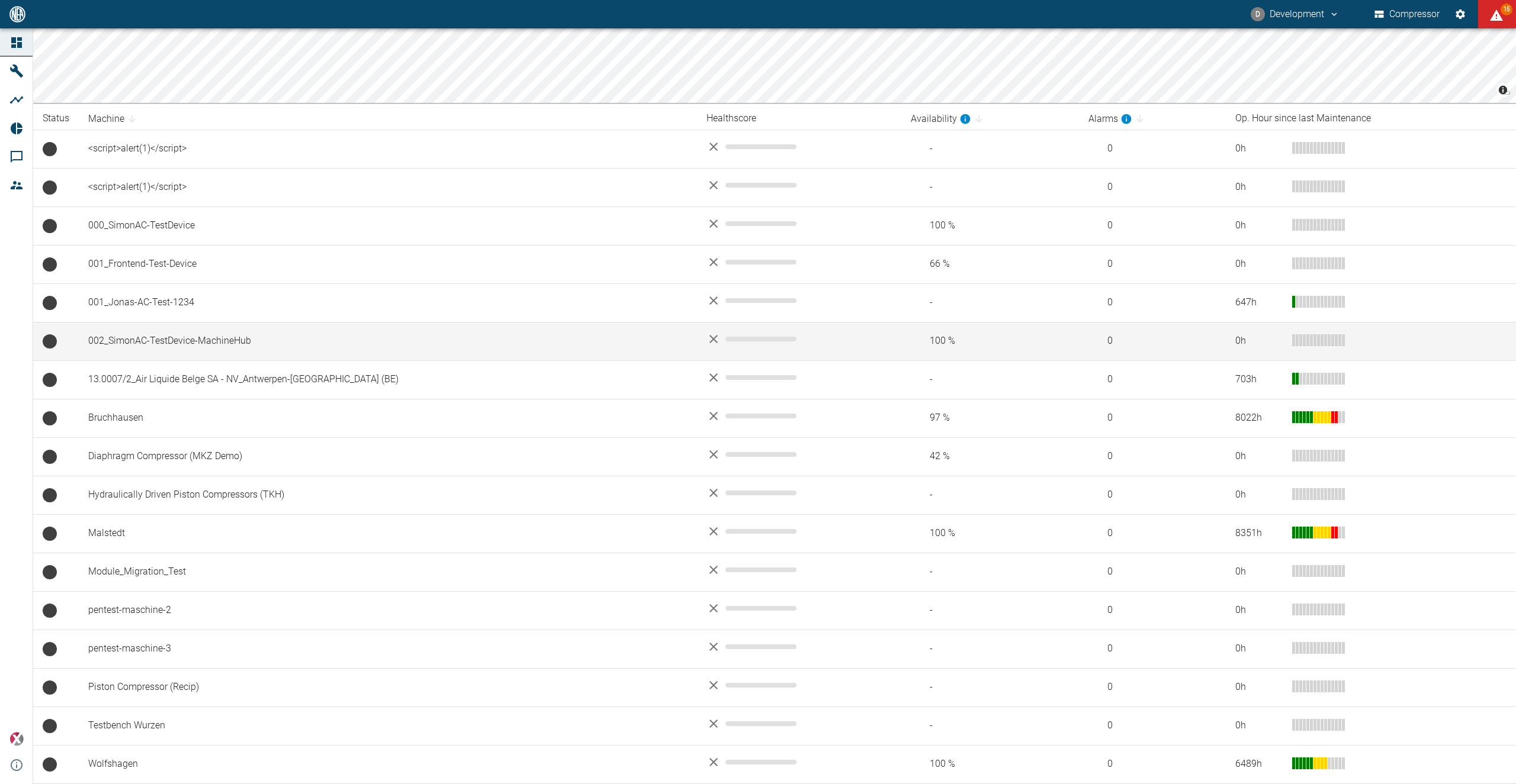
click at [202, 342] on td "002_SimonAC-TestDevice-MachineHub" at bounding box center [388, 341] width 618 height 39
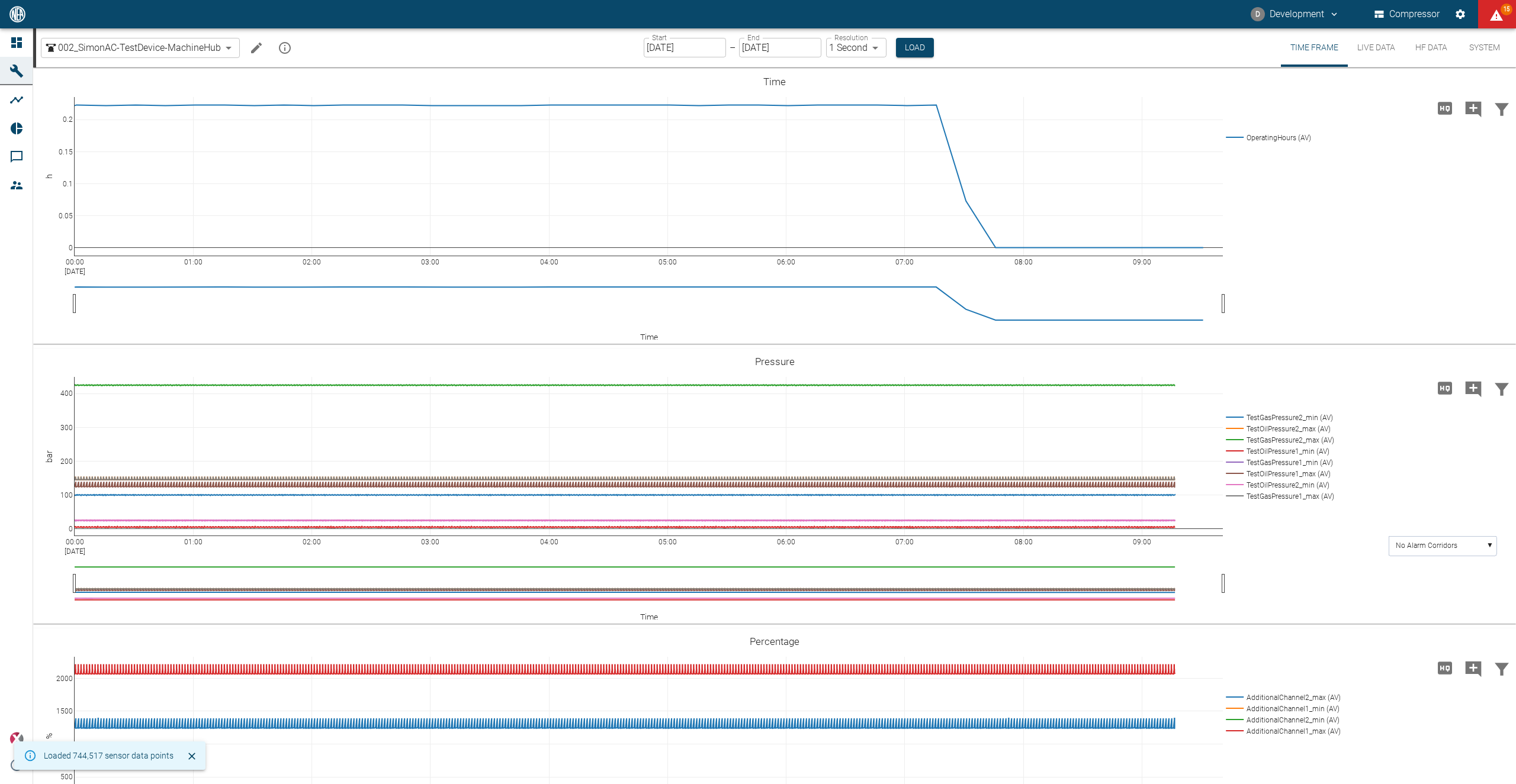
click at [258, 52] on icon "Edit machine" at bounding box center [256, 47] width 14 height 14
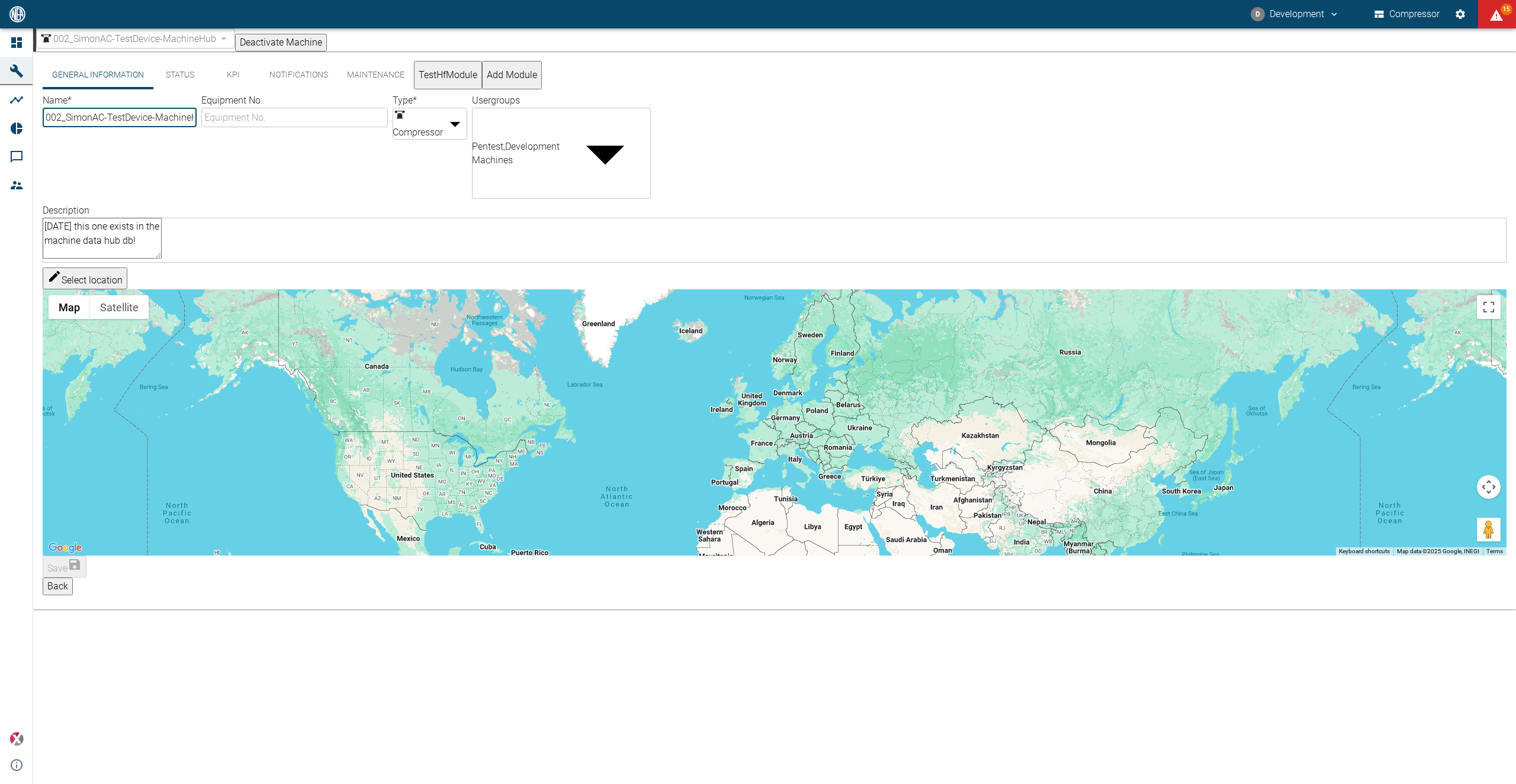
click at [479, 85] on button "TestHfModule" at bounding box center [448, 75] width 68 height 28
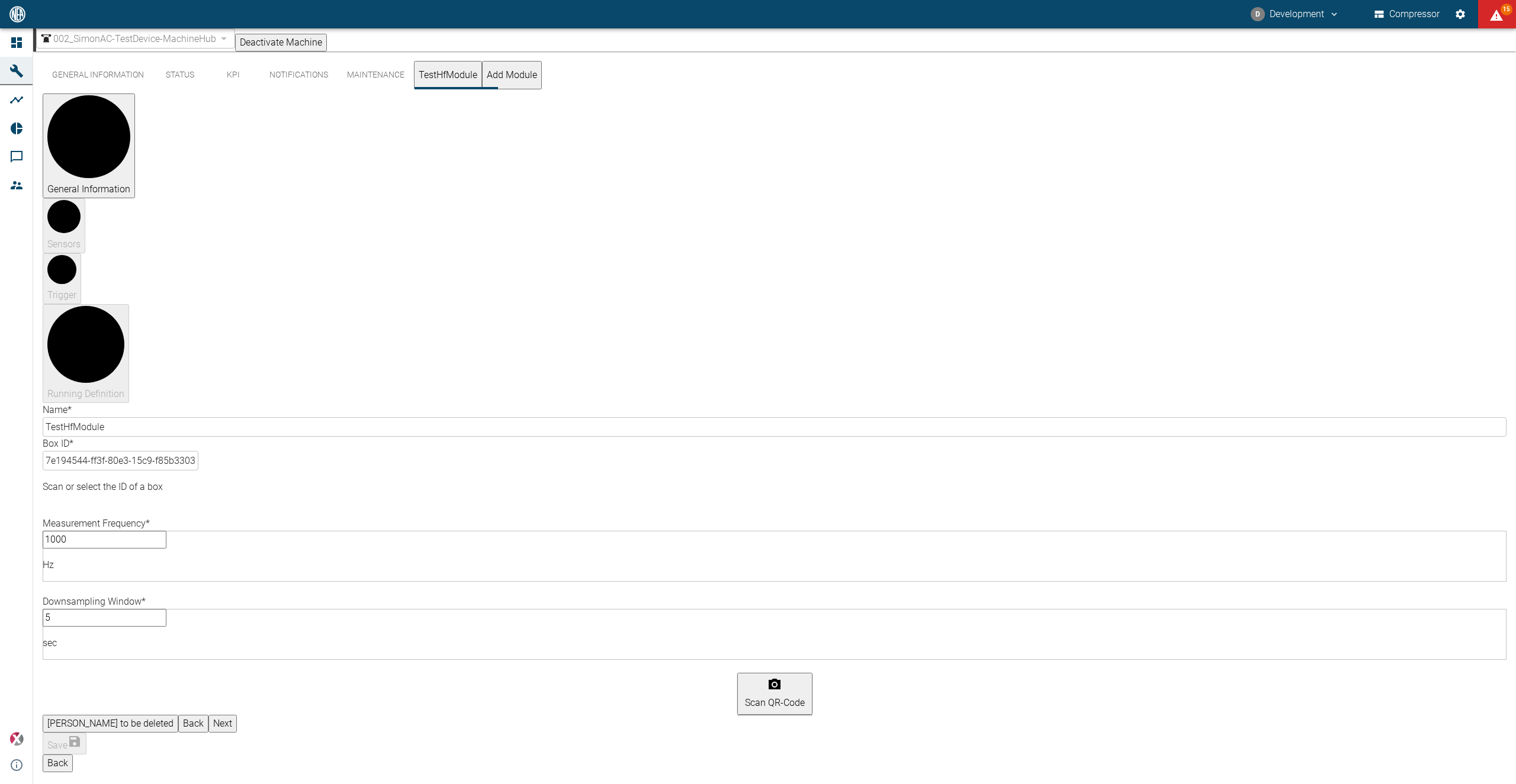
click at [171, 41] on span "002_SimonAC-TestDevice-MachineHub" at bounding box center [135, 39] width 163 height 13
click at [110, 49] on div "002_SimonAC-TestDevice-MachineHub" at bounding box center [135, 38] width 199 height 20
click at [216, 39] on span "002_SimonAC-TestDevice-MachineHub" at bounding box center [135, 39] width 163 height 13
click at [234, 44] on div "002_SimonAC-TestDevice-MachineHub" at bounding box center [135, 38] width 199 height 20
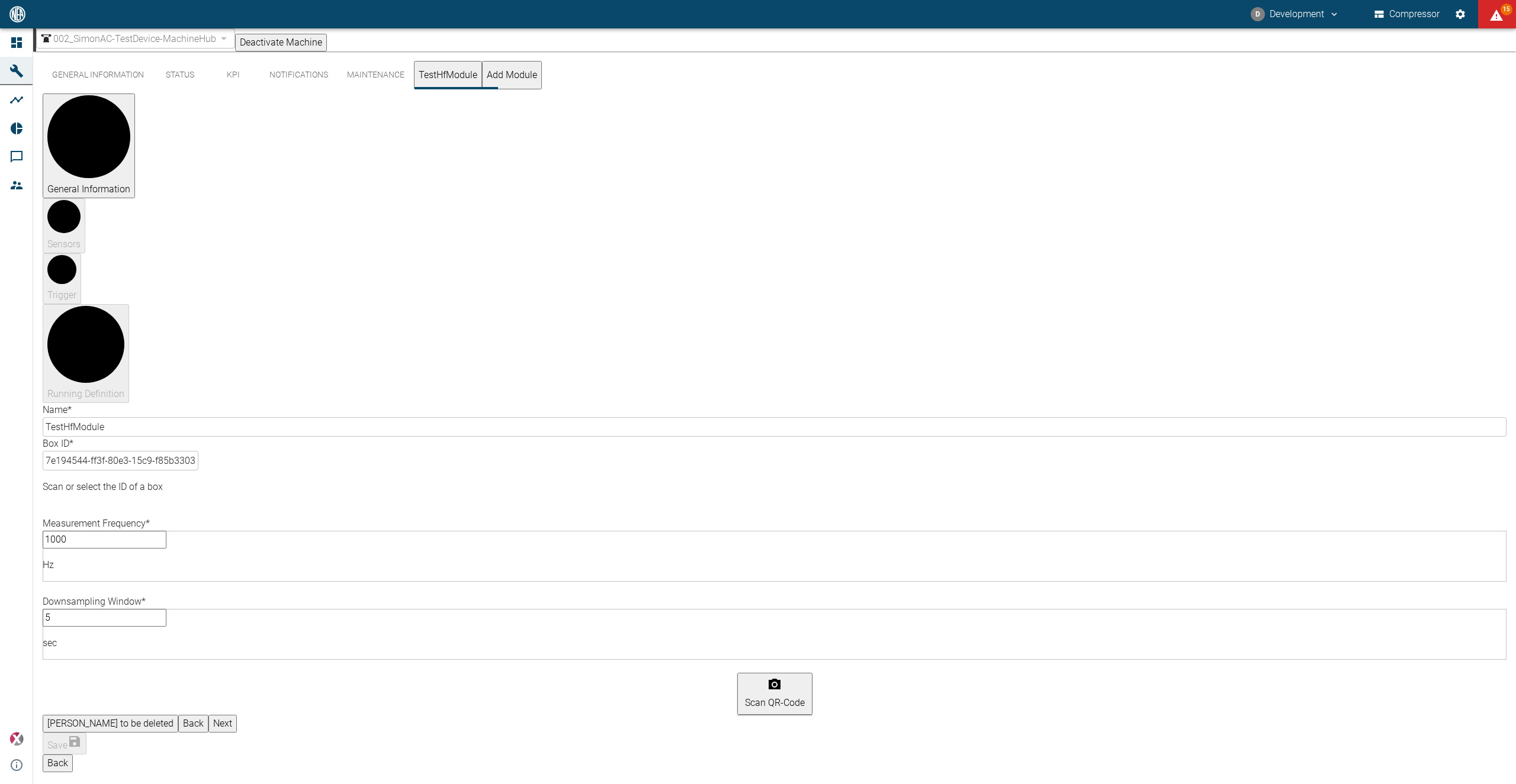
click at [234, 44] on div "002_SimonAC-TestDevice-MachineHub" at bounding box center [135, 38] width 199 height 20
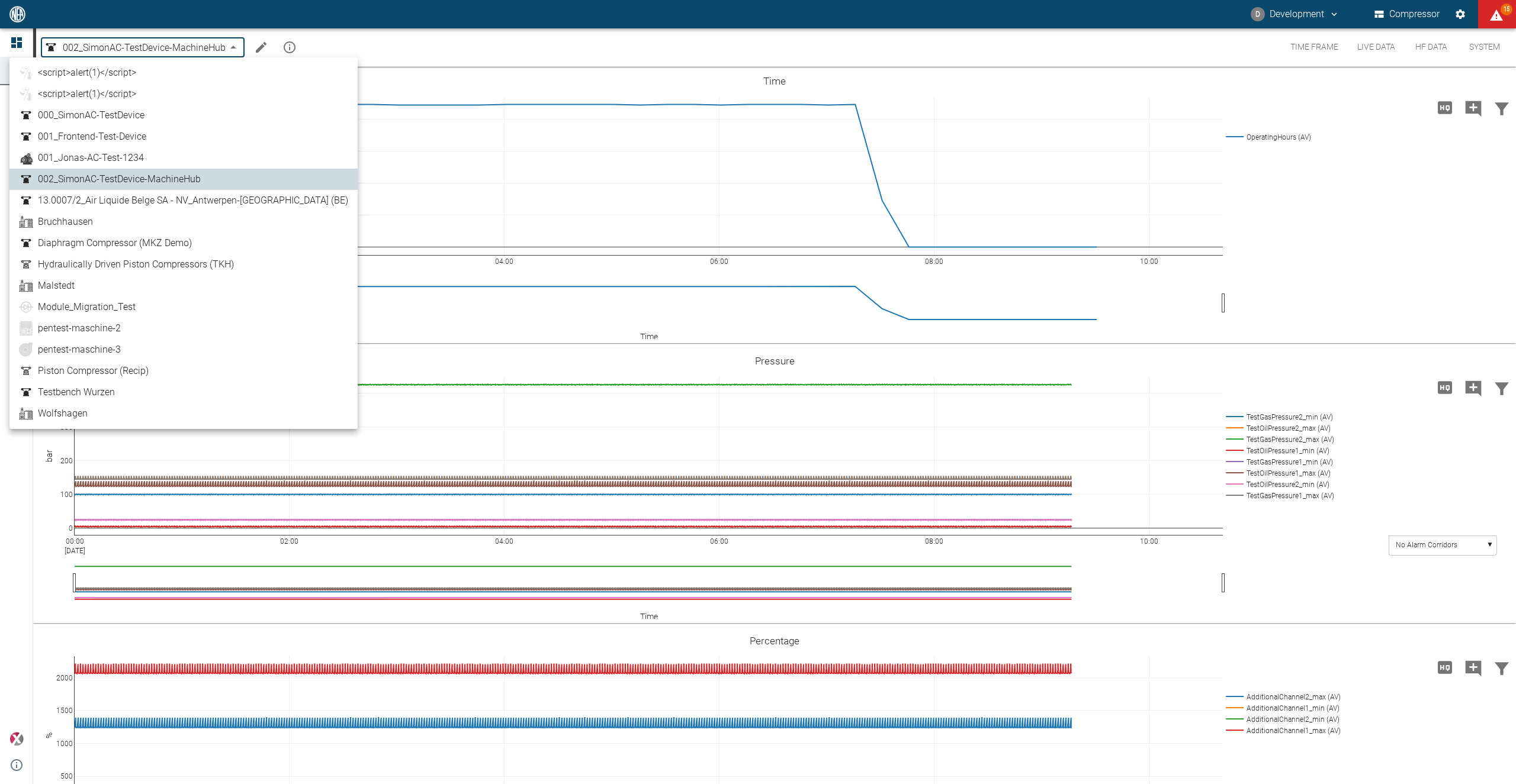
click at [131, 162] on span "001_Jonas-AC-Test-1234" at bounding box center [91, 158] width 106 height 14
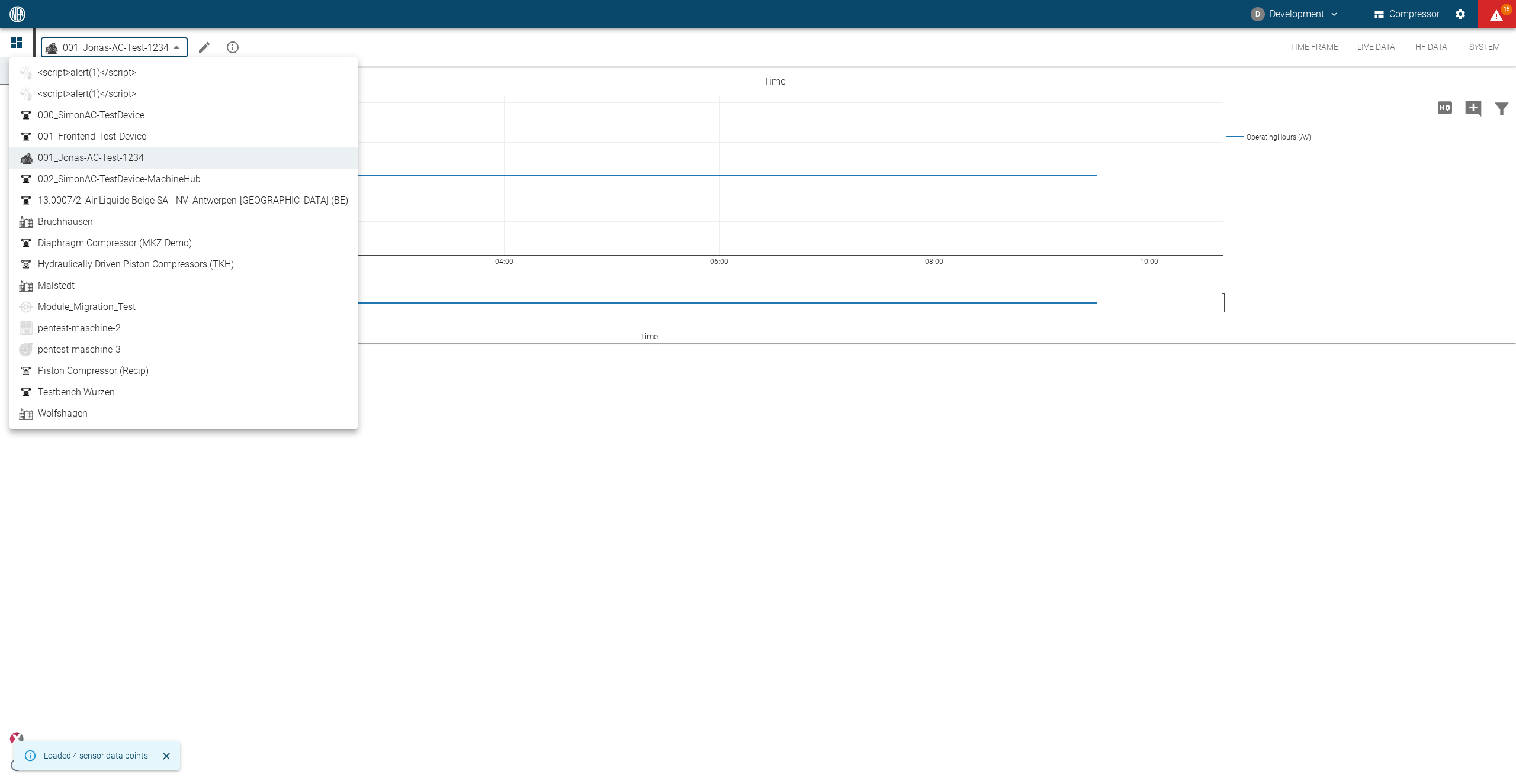
click at [177, 45] on body "D Development Compressor 15 Dashboard Machines Analyses Reports Comments Member…" at bounding box center [758, 392] width 1516 height 784
click at [99, 118] on span "000_SimonAC-TestDevice" at bounding box center [91, 115] width 106 height 14
type input "92133c7f-d50f-43d0-80d3-22dfd9c682e0"
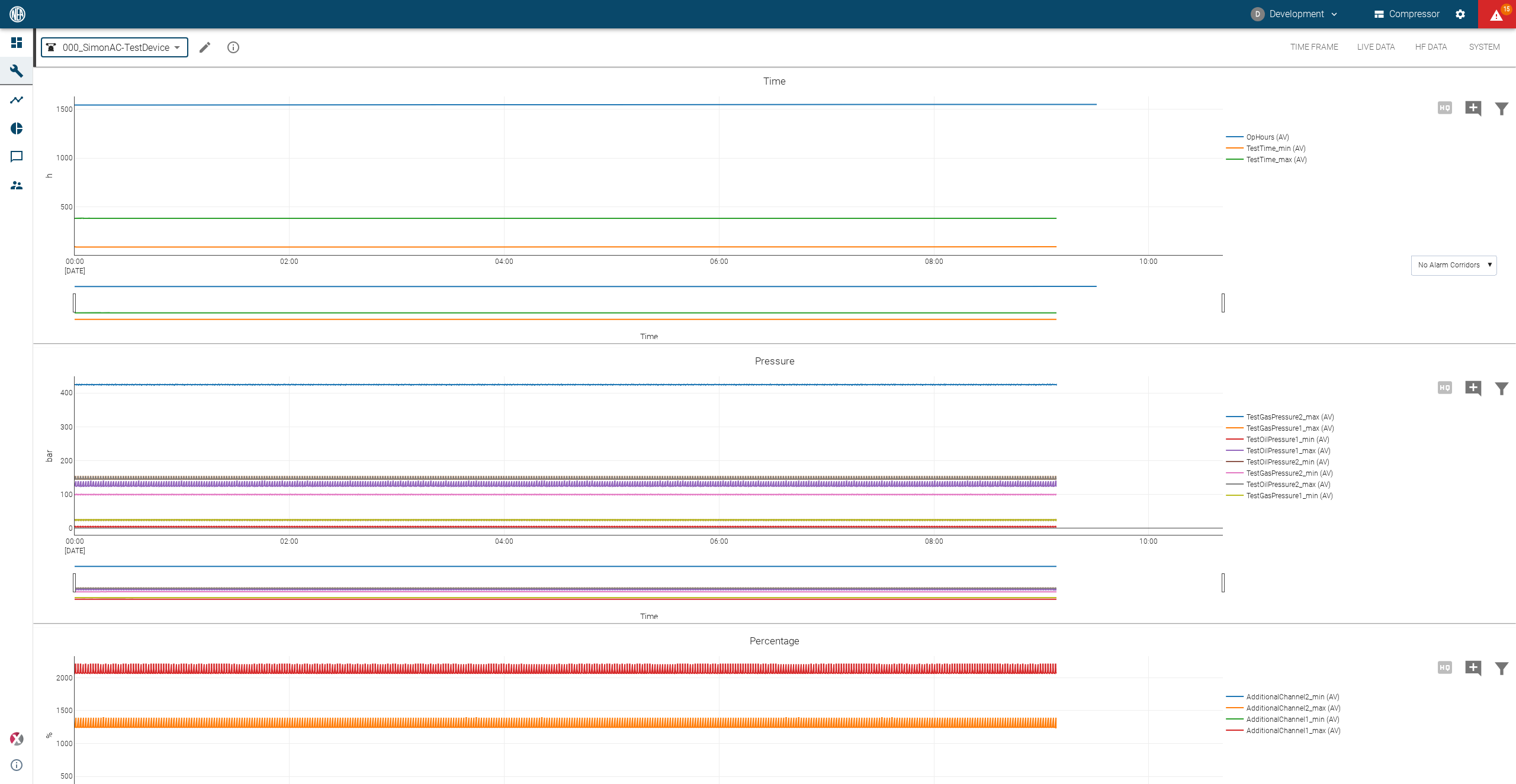
click at [203, 50] on icon "Edit machine" at bounding box center [205, 47] width 11 height 11
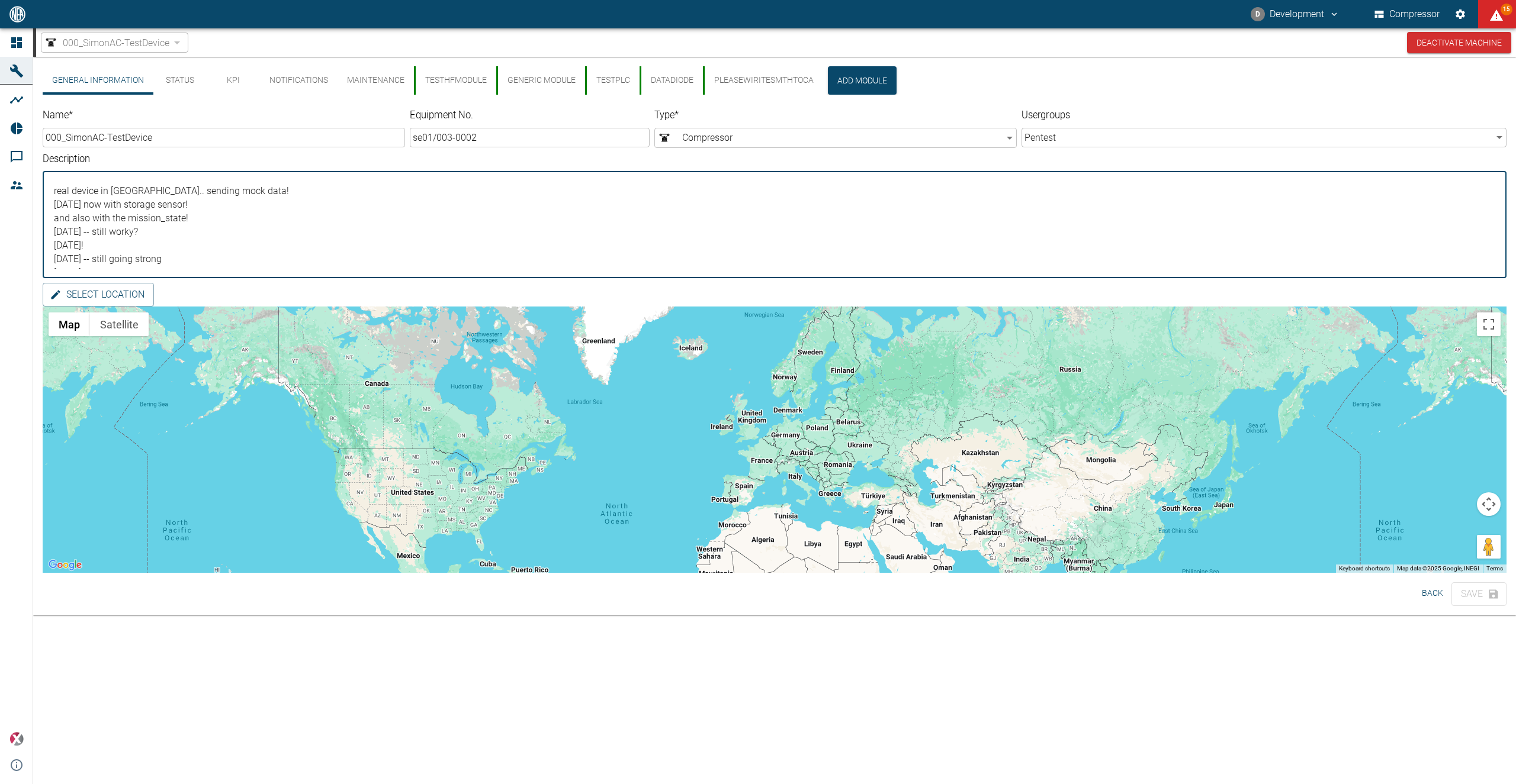
click at [235, 191] on textarea "real device in Aachen.. sending mock data! 2023-07-26 now with storage sensor! …" at bounding box center [774, 225] width 1447 height 88
type textarea "real device in Aachen.. sending mock data! 2023-07-26 now with storage sensor! …"
click at [738, 82] on button "PleaseWiriteSmthToCa" at bounding box center [763, 80] width 120 height 28
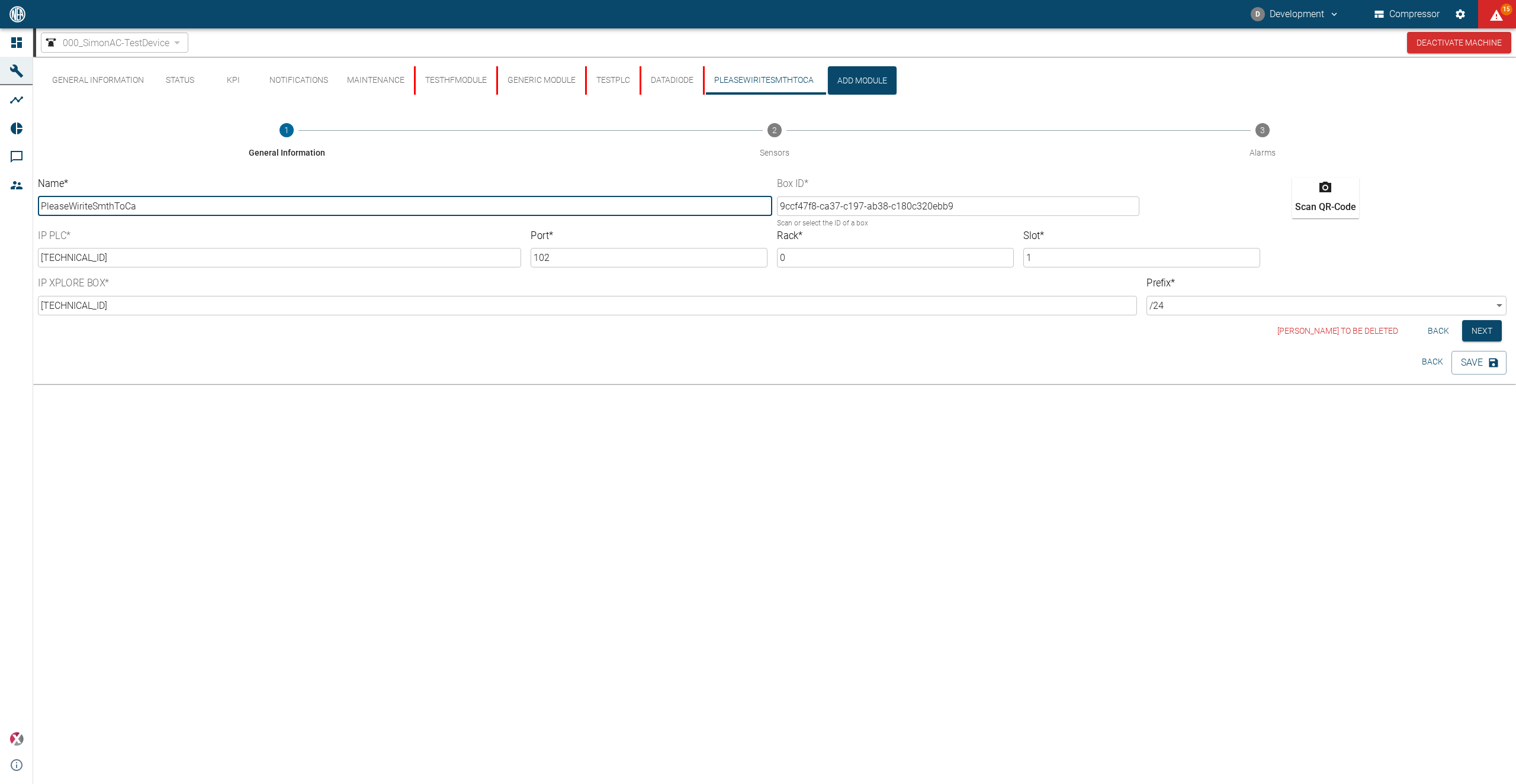
click at [152, 205] on input "PleaseWiriteSmthToCa" at bounding box center [405, 206] width 734 height 19
type input "PleaseWiriteSmthToCacheForMe"
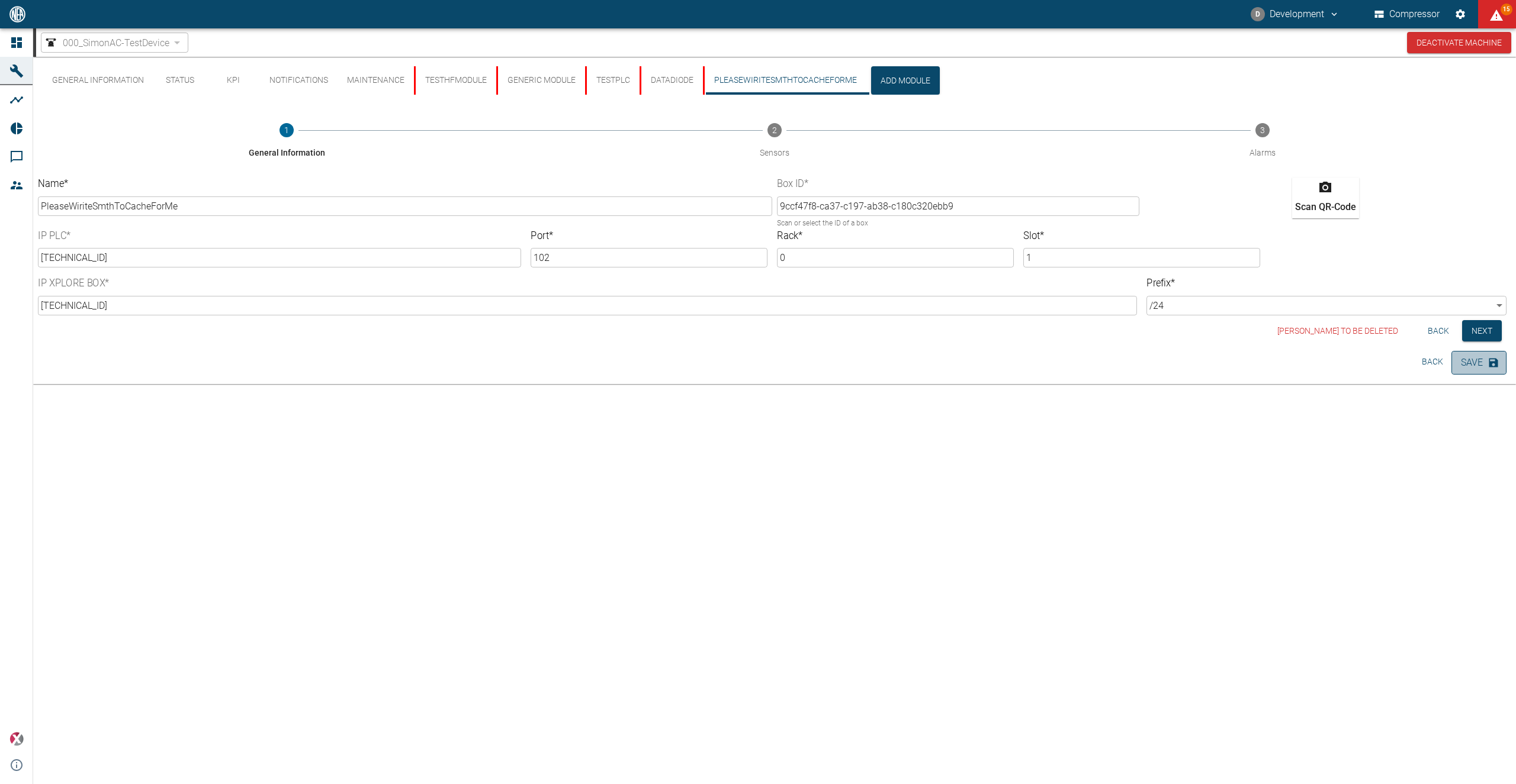
click at [1477, 365] on button "Save" at bounding box center [1479, 363] width 55 height 23
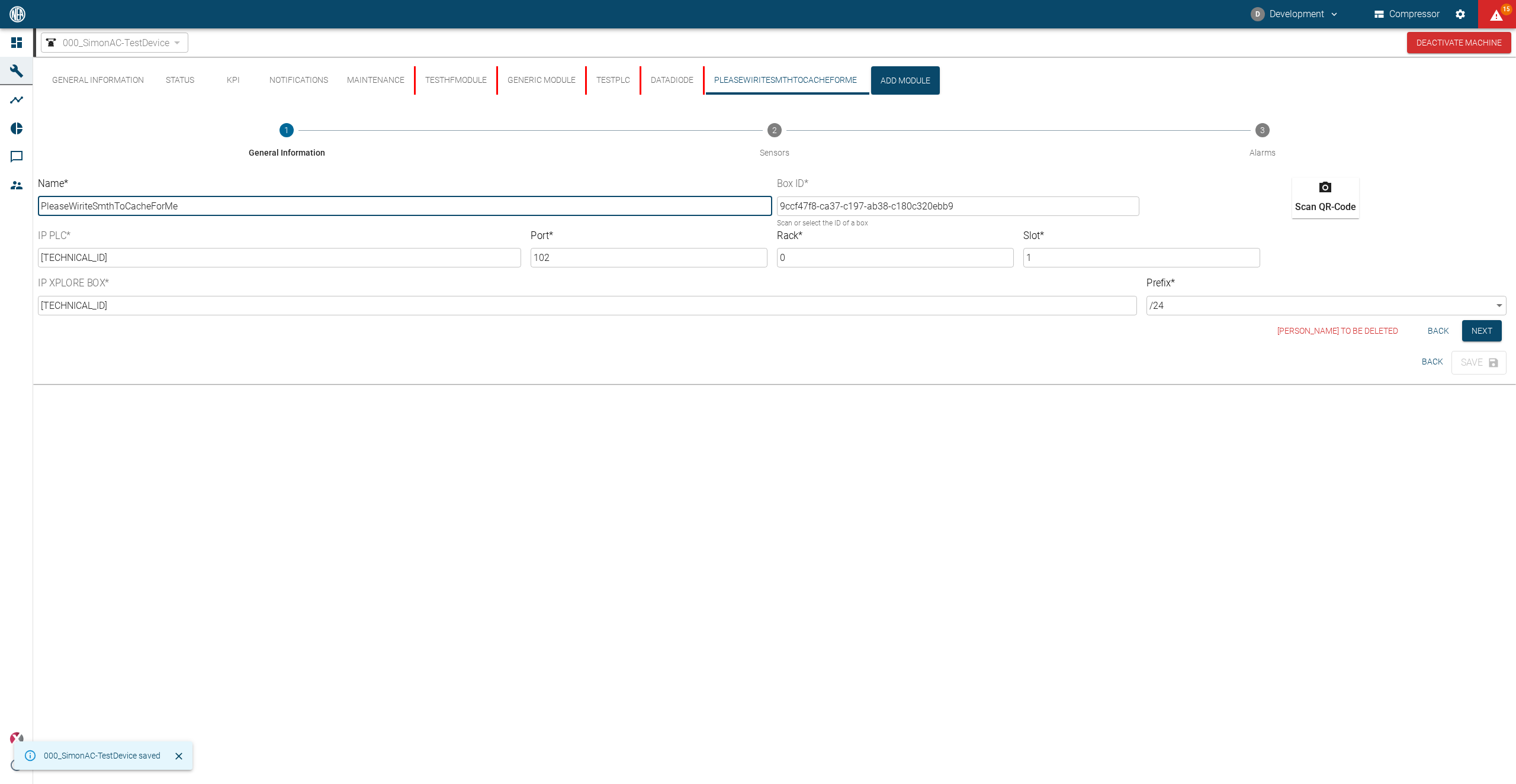
click at [210, 207] on input "PleaseWiriteSmthToCacheForMe" at bounding box center [405, 206] width 734 height 19
type input "PleaseWiriteSmthToCacheForMeThx"
click at [1457, 363] on button "Save" at bounding box center [1479, 363] width 55 height 23
click at [232, 207] on input "PleaseWiriteSmthToCacheForMeThx" at bounding box center [405, 206] width 734 height 19
type input "PleaseWiriteSmthToCacheForMeThxx"
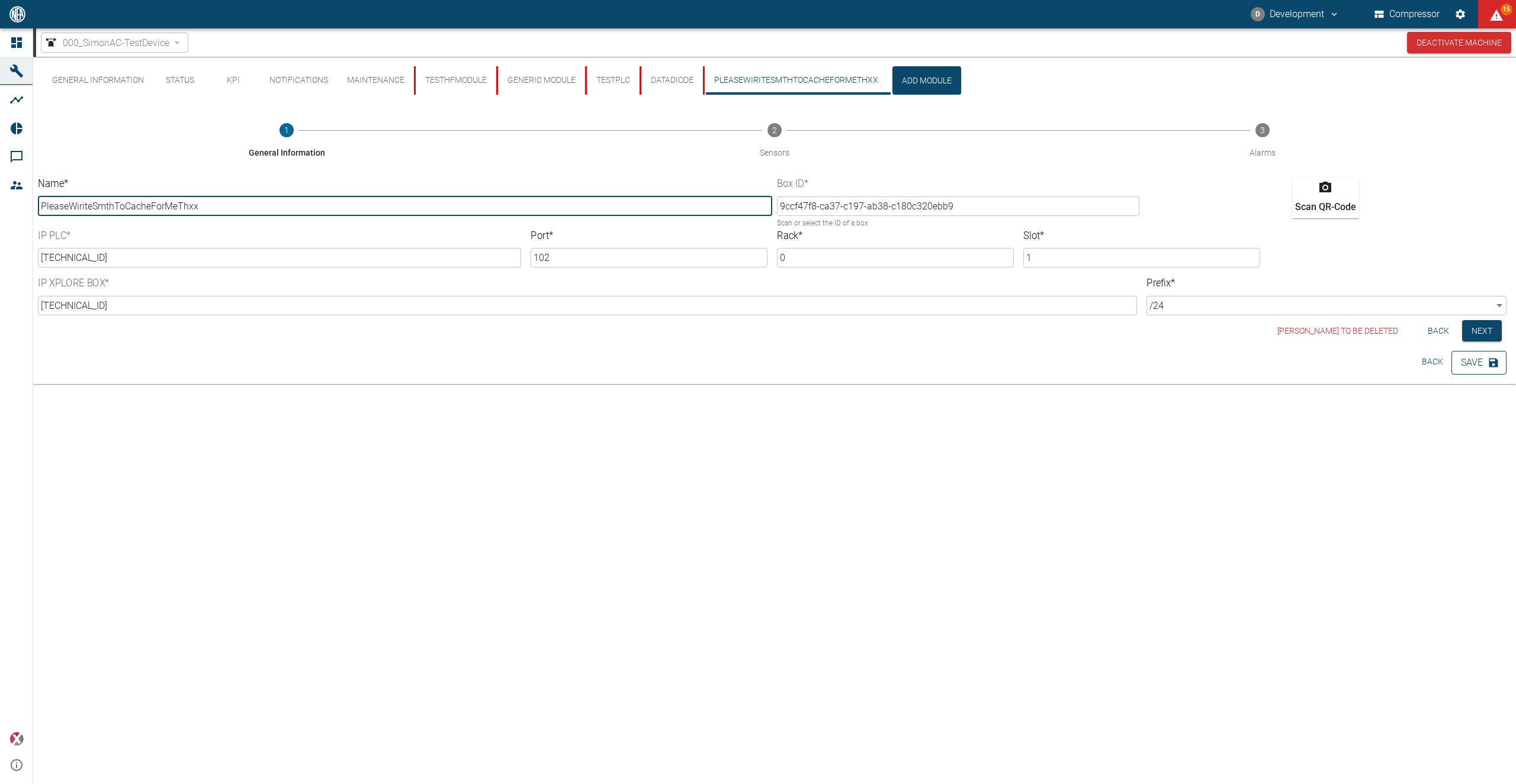
click at [1468, 367] on button "Save" at bounding box center [1479, 363] width 55 height 23
